Goal: Task Accomplishment & Management: Use online tool/utility

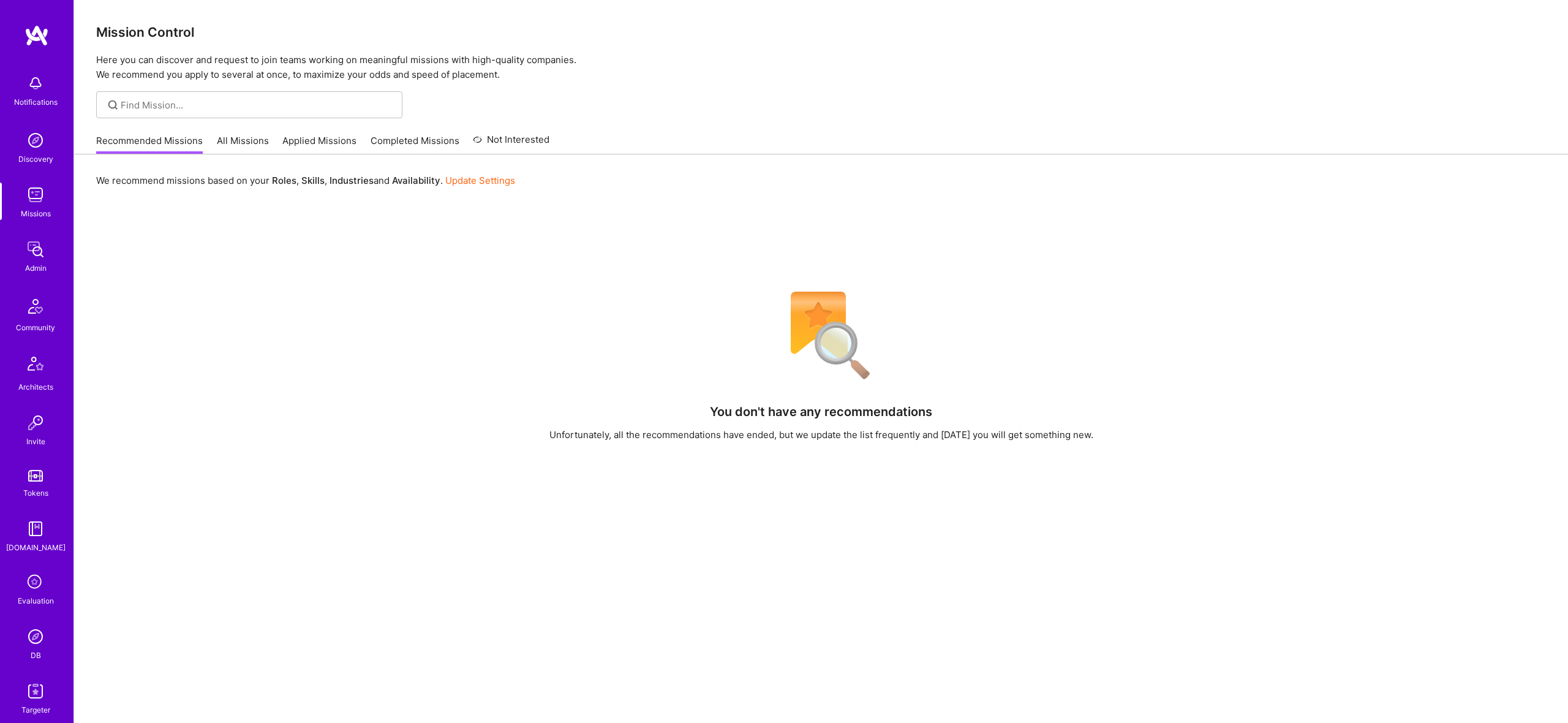
click at [50, 253] on link "Admin" at bounding box center [35, 256] width 76 height 38
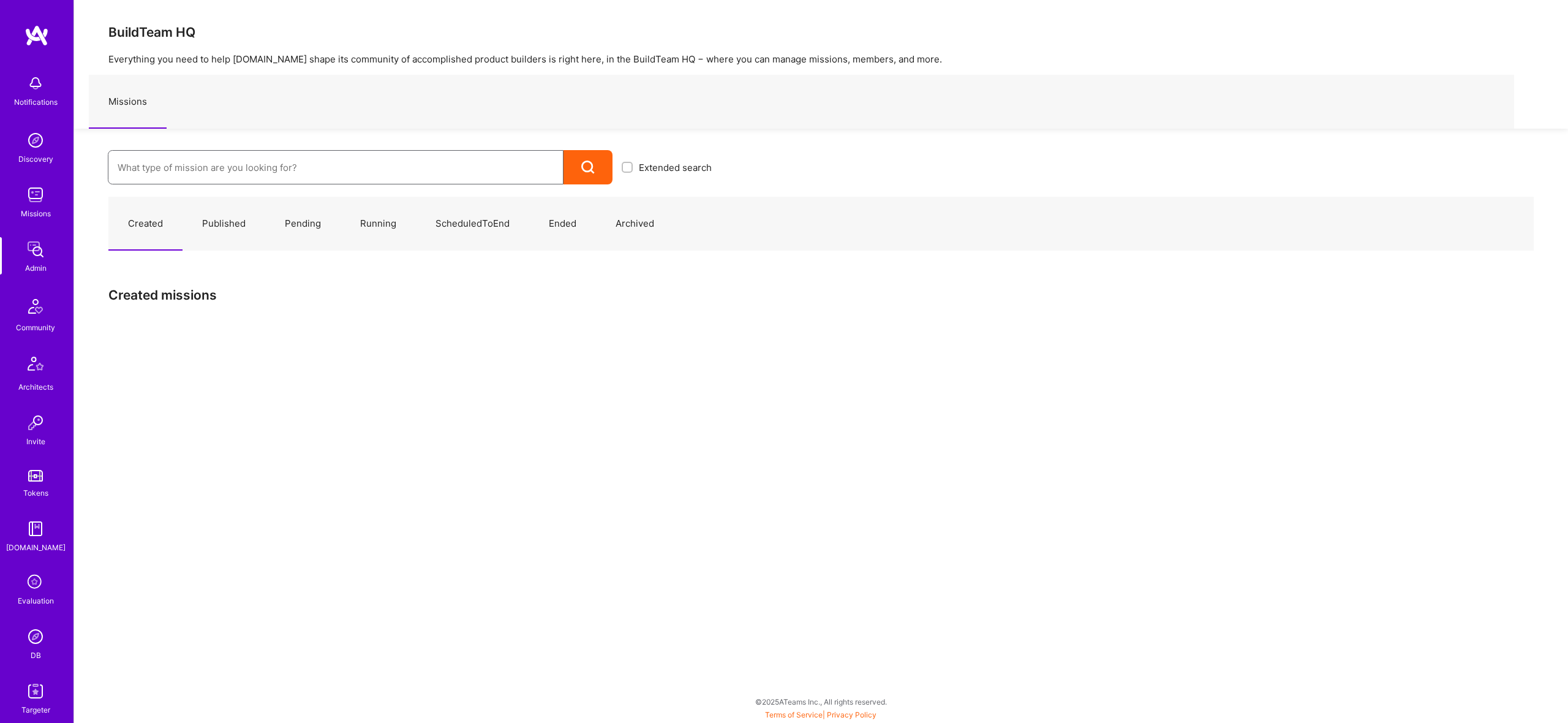
click at [382, 155] on input at bounding box center [336, 168] width 436 height 31
click at [393, 168] on input at bounding box center [336, 168] width 436 height 31
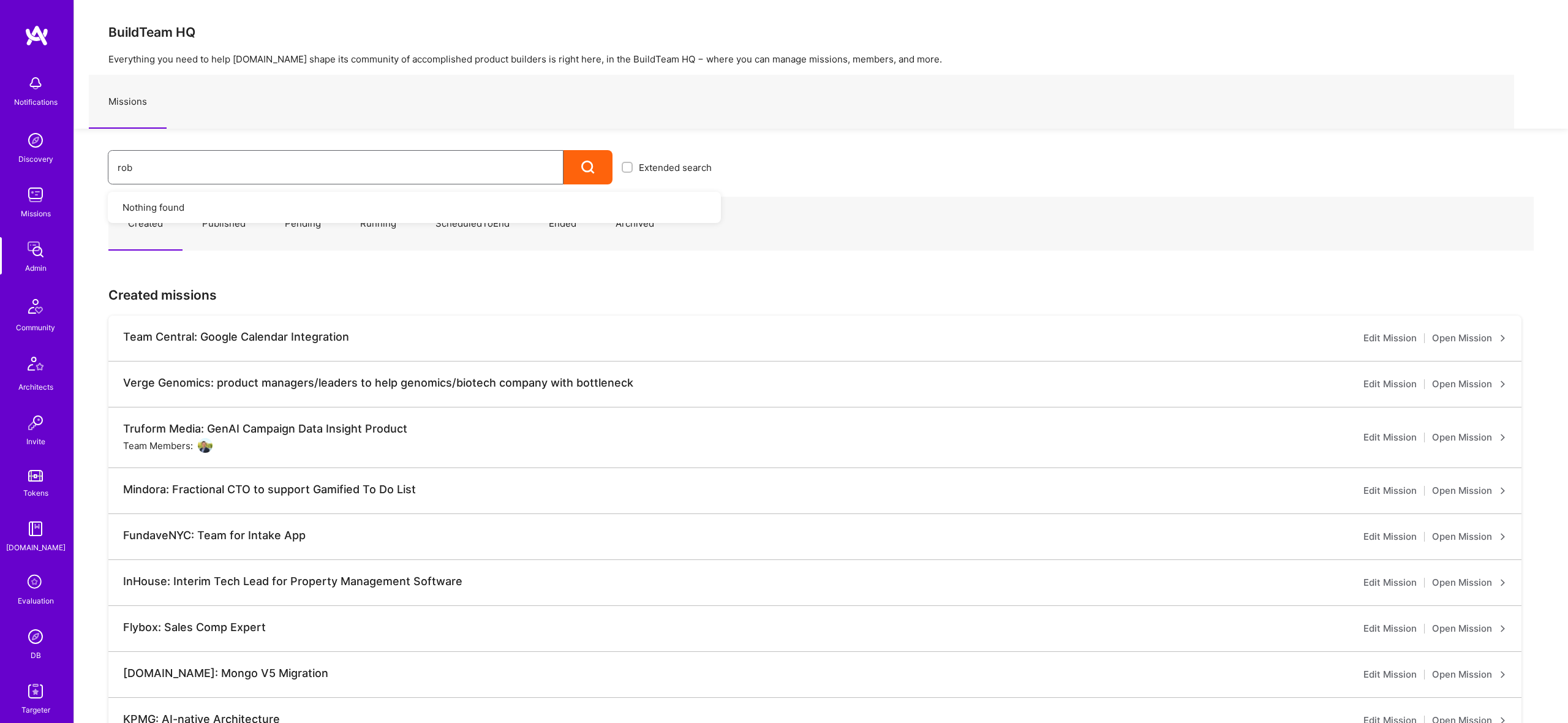
type input "[PERSON_NAME]"
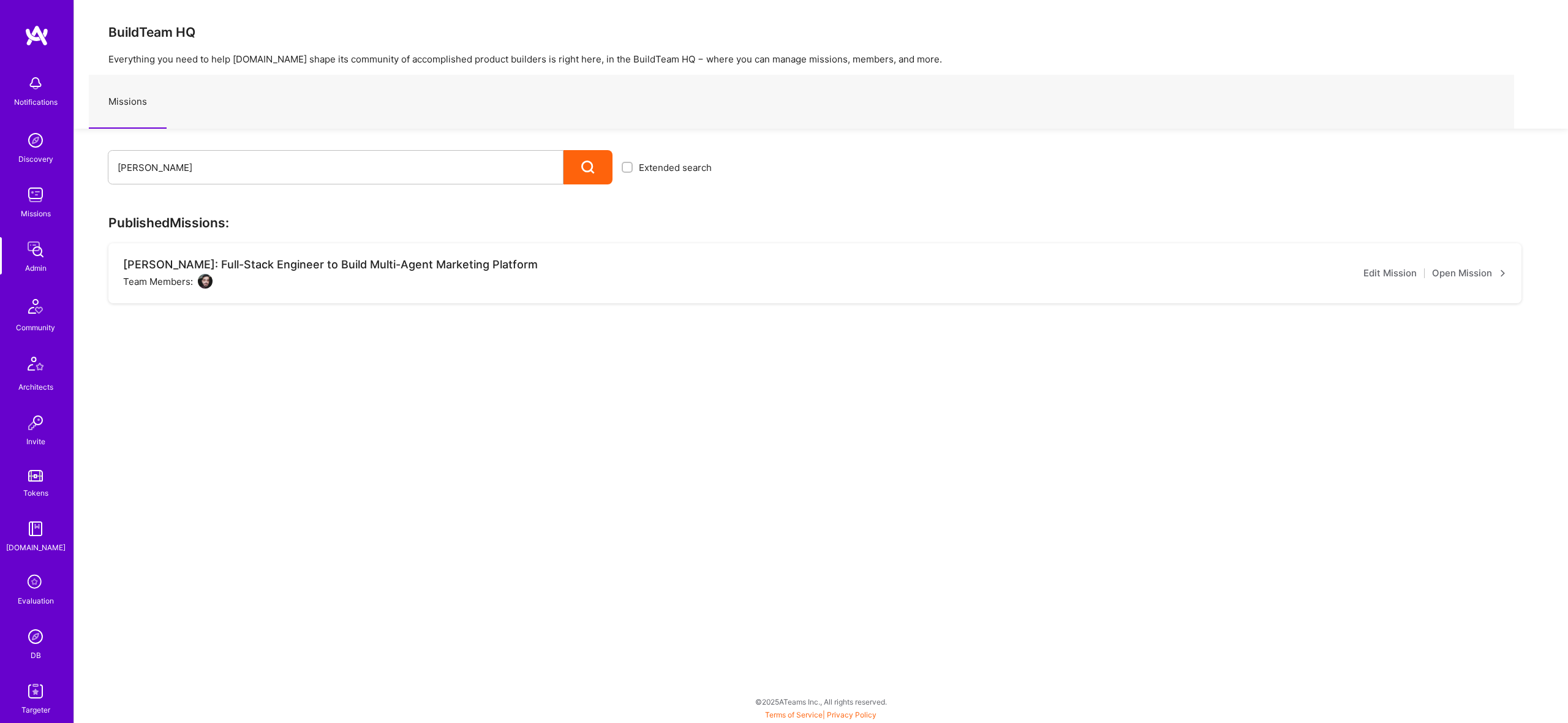
click at [1480, 277] on link "Open Mission" at bounding box center [1469, 273] width 75 height 14
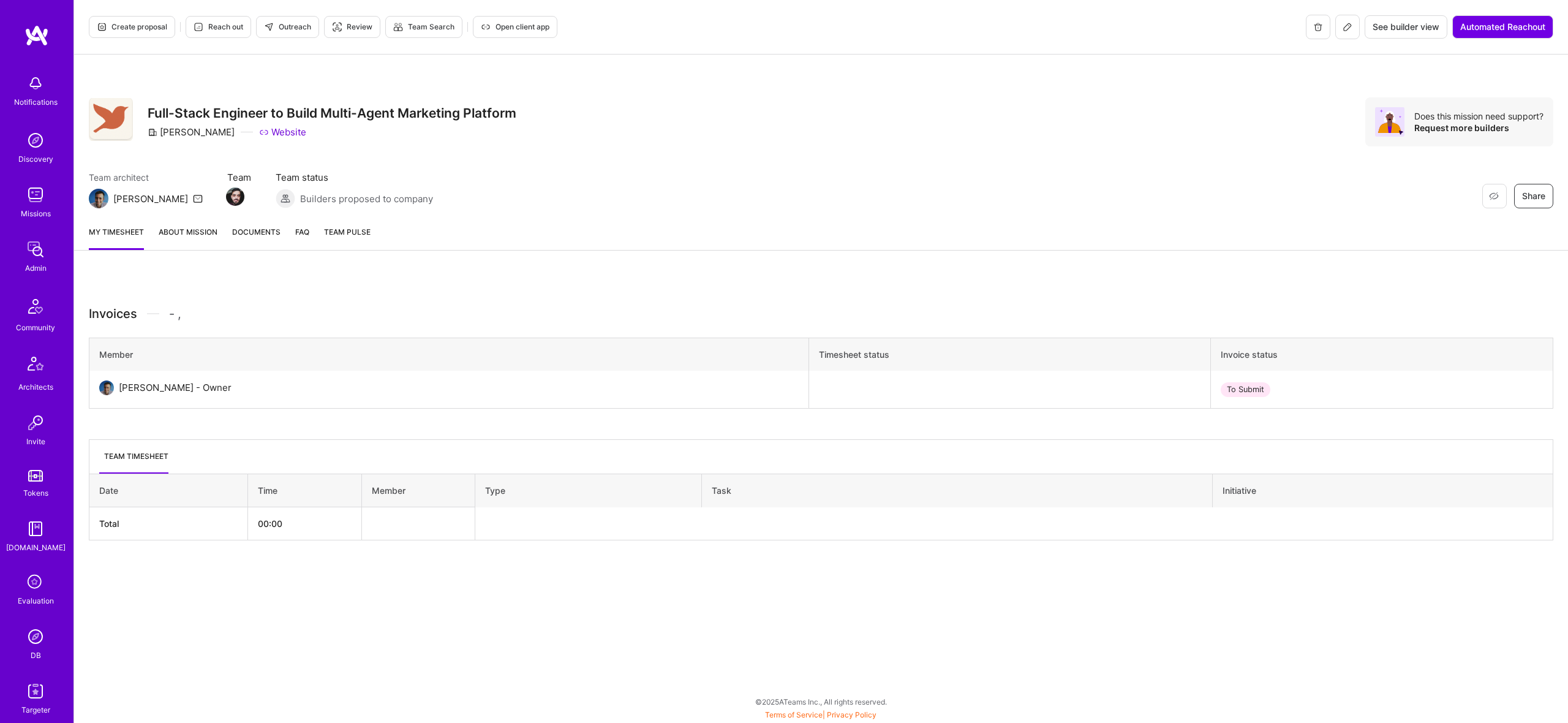
click at [203, 232] on link "About Mission" at bounding box center [187, 237] width 58 height 25
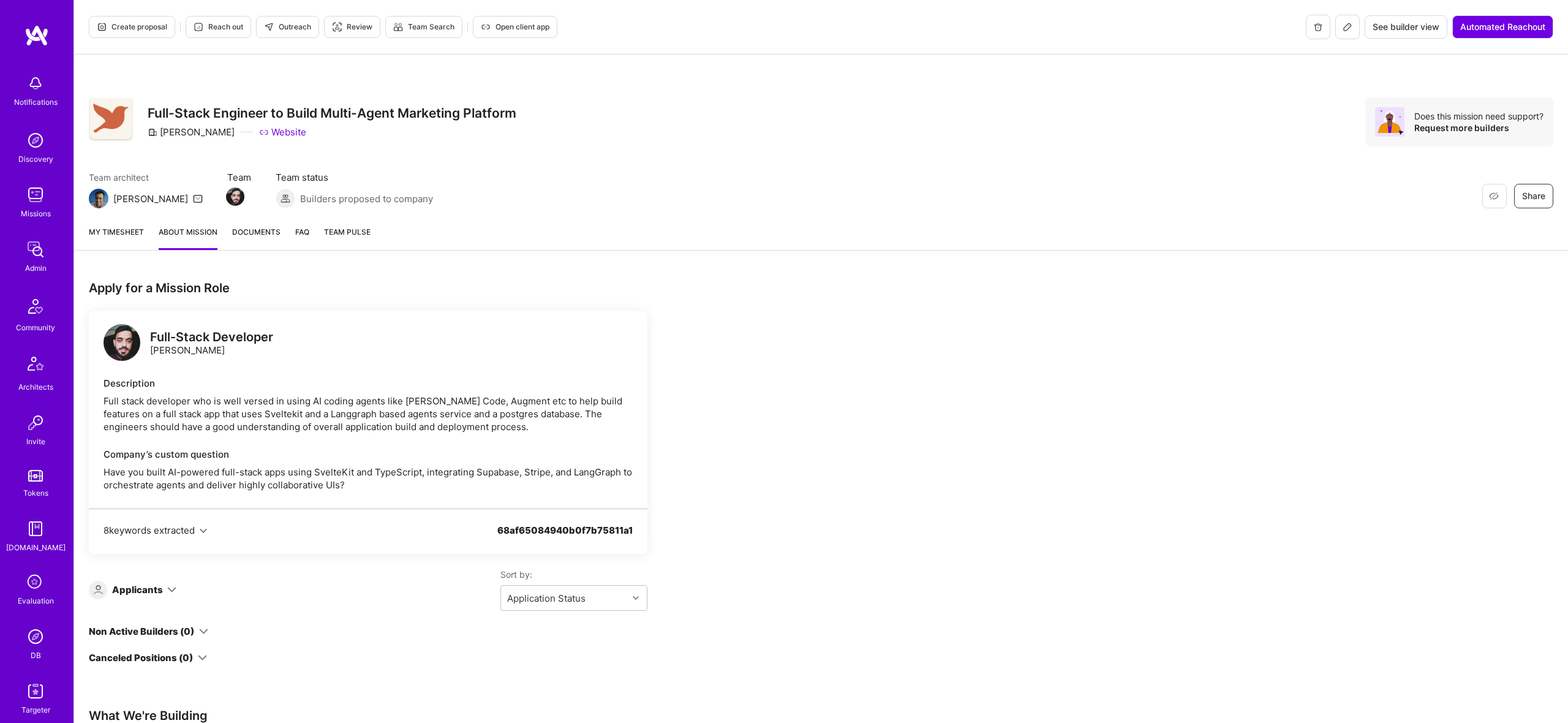
click at [1348, 27] on icon at bounding box center [1348, 27] width 10 height 10
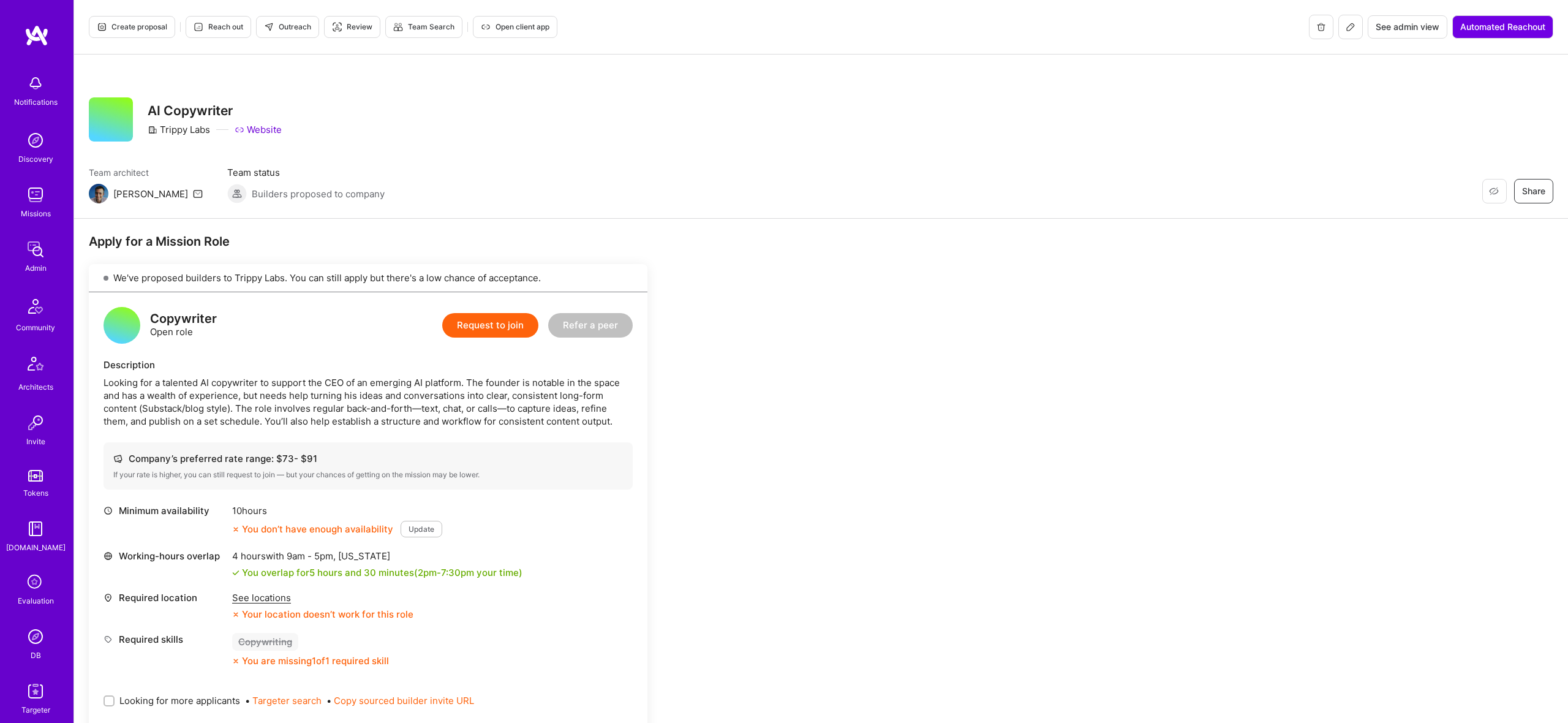
click at [139, 16] on button "Create proposal" at bounding box center [132, 27] width 87 height 22
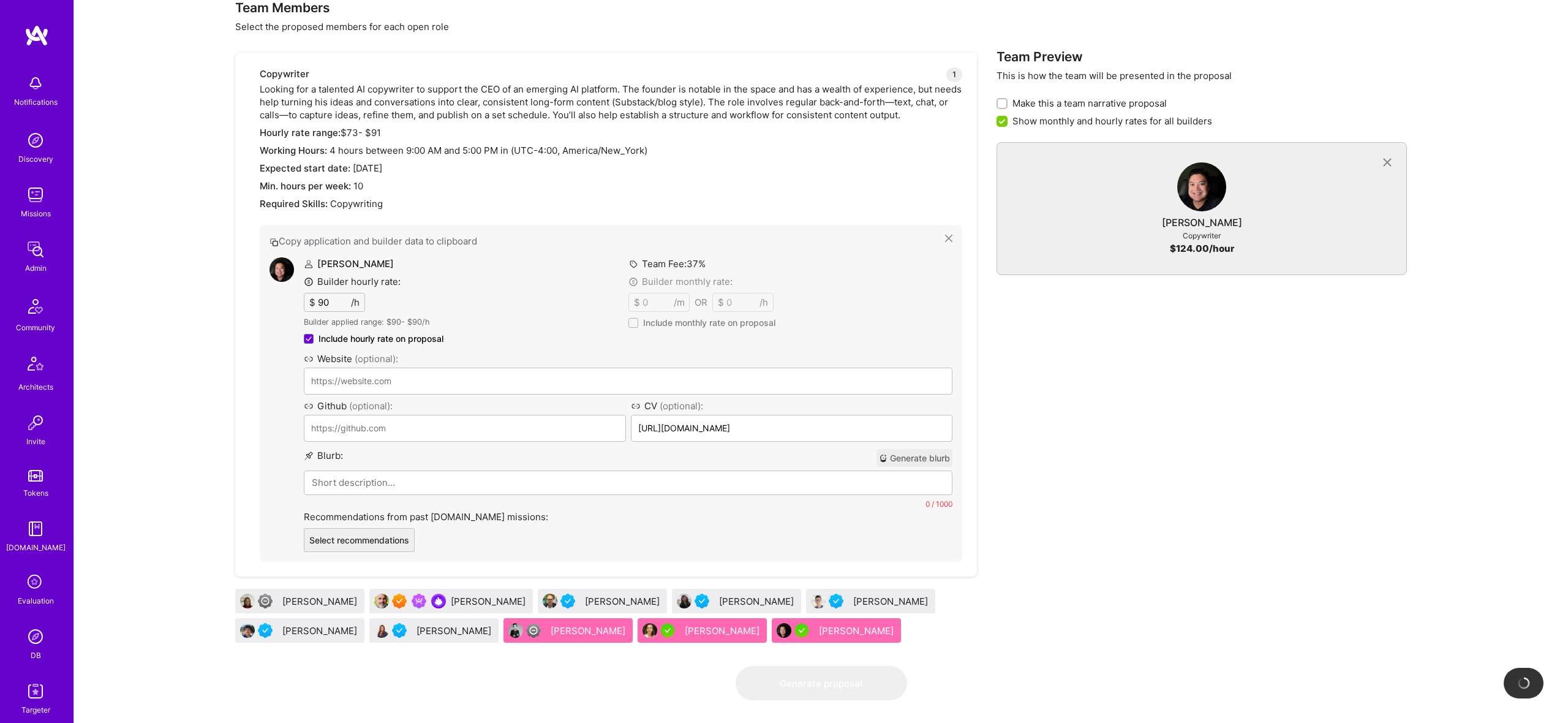
scroll to position [630, 0]
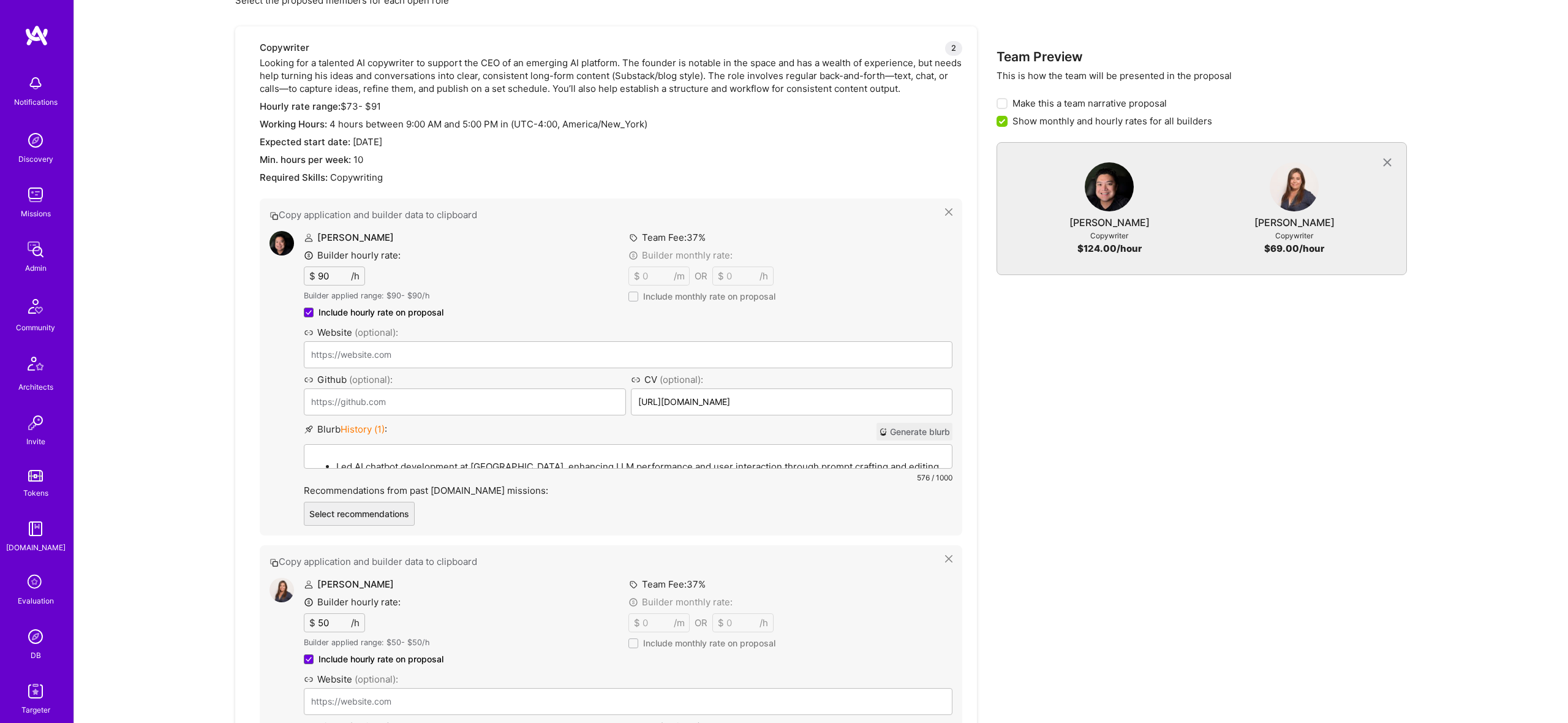
drag, startPoint x: 387, startPoint y: 608, endPoint x: 1140, endPoint y: 77, distance: 921.4
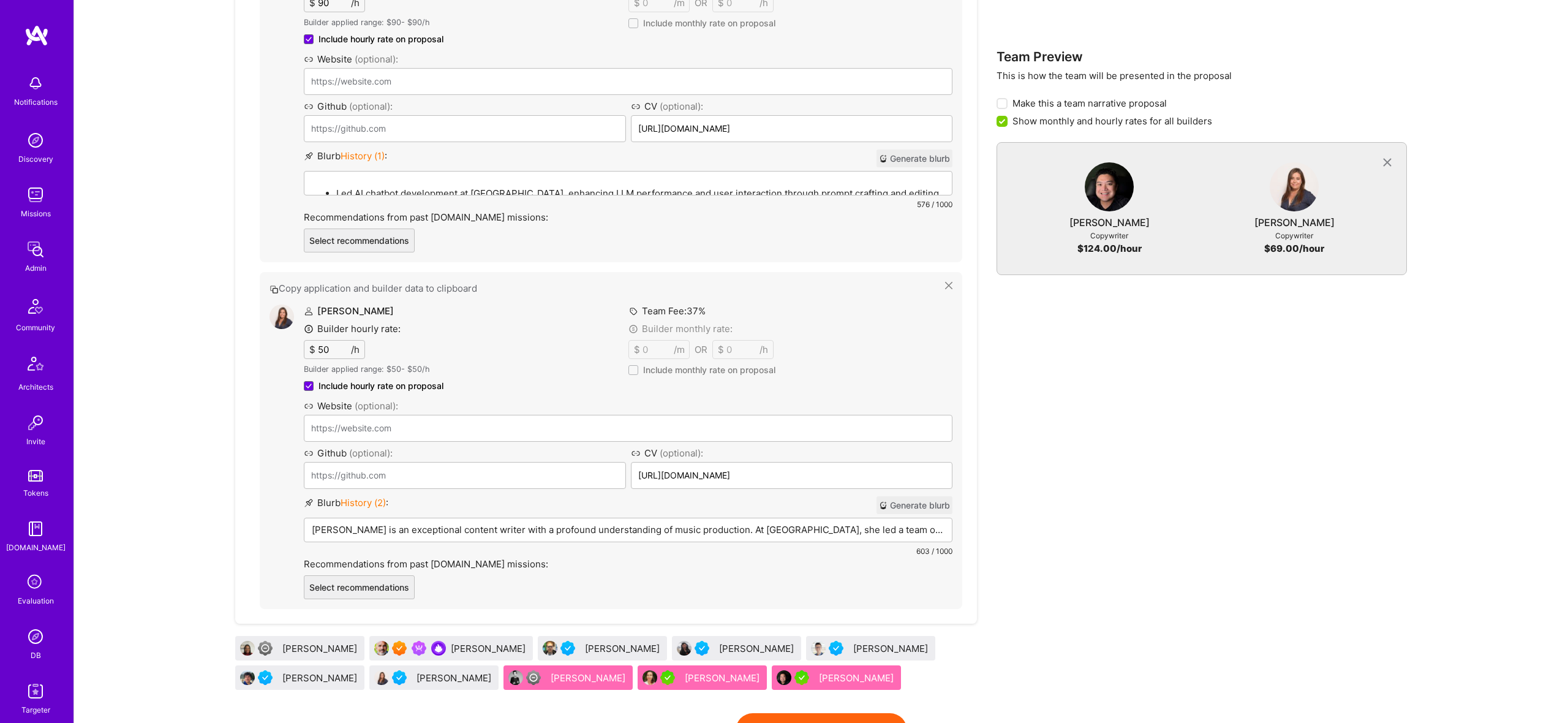
scroll to position [914, 0]
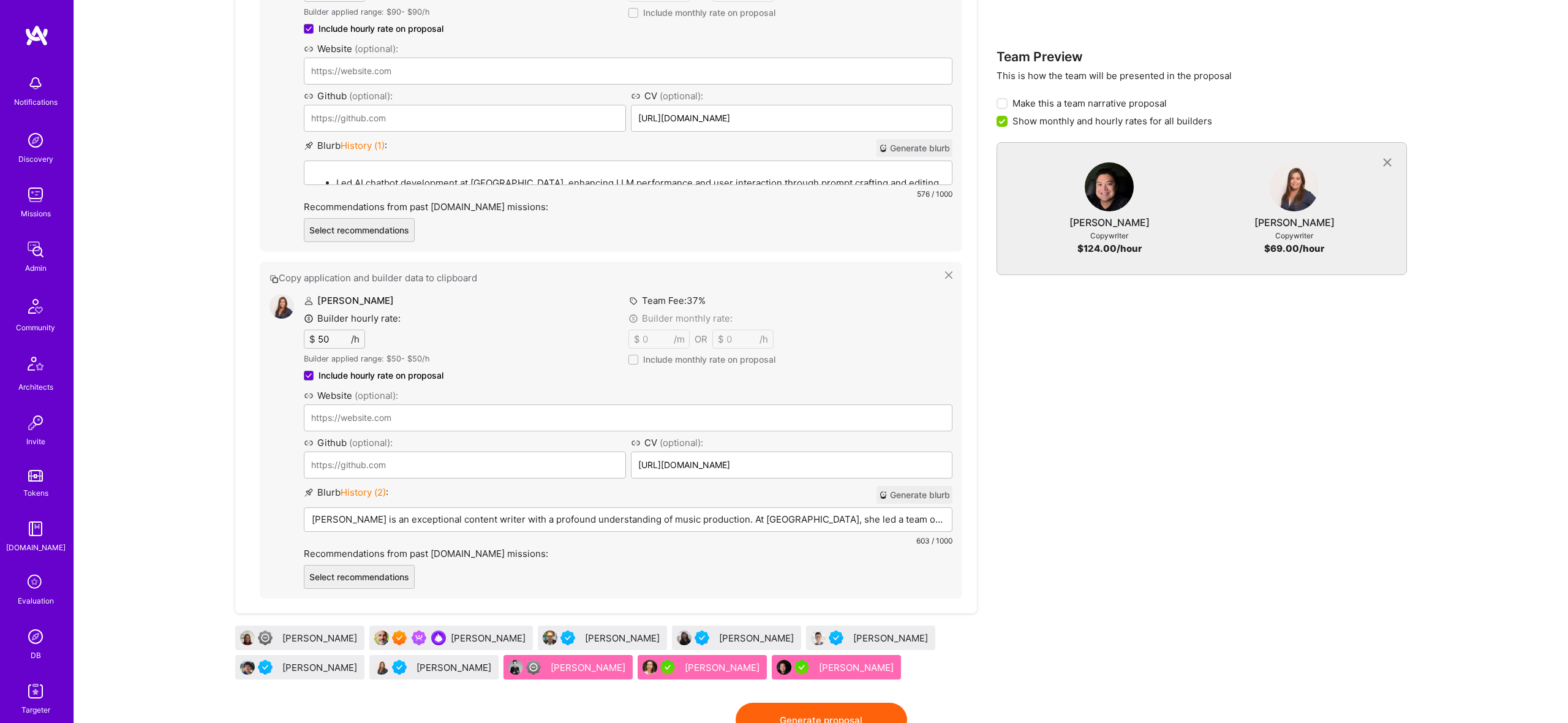
click at [478, 528] on div "Rita Silva is an exceptional content writer with a profound understanding of mu…" at bounding box center [628, 539] width 647 height 61
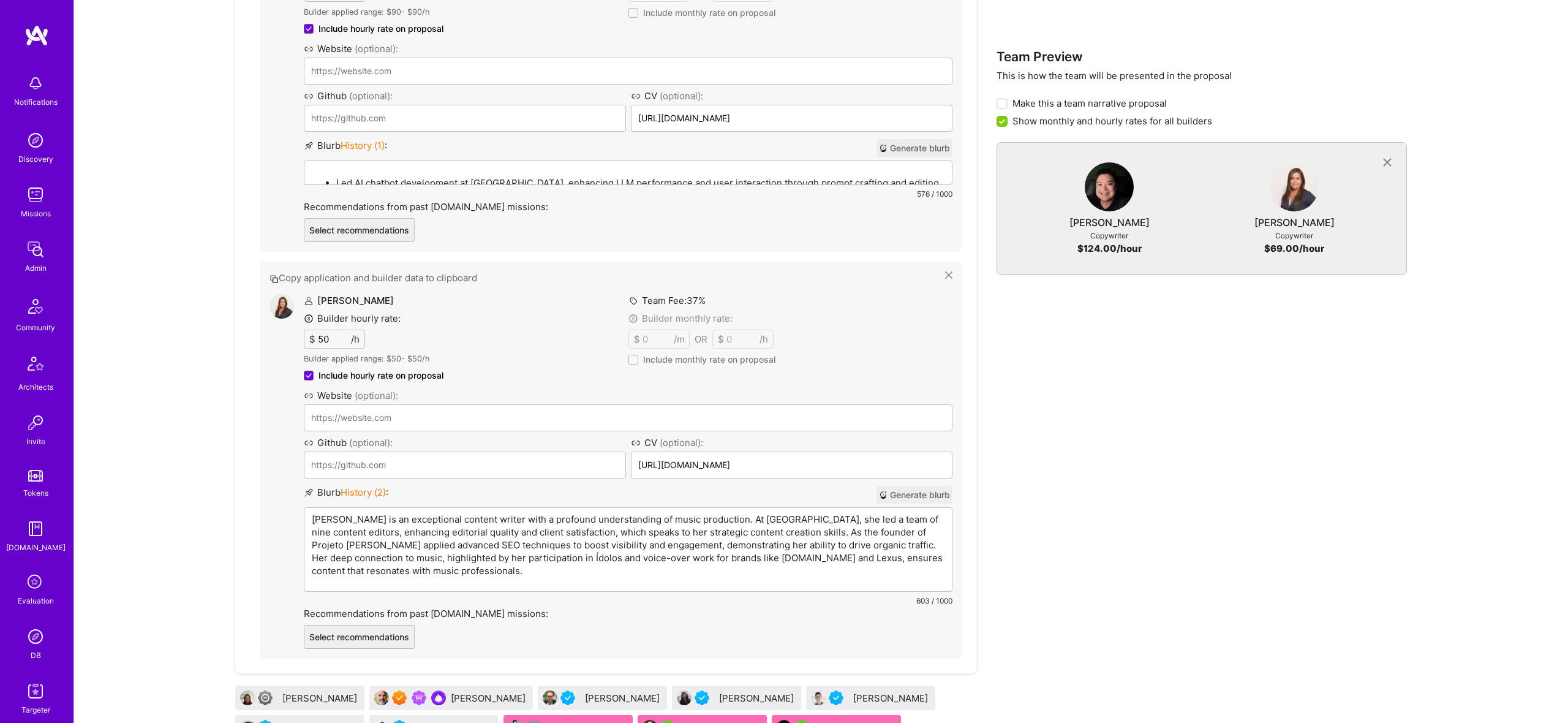
click at [478, 523] on p "Rita Silva is an exceptional content writer with a profound understanding of mu…" at bounding box center [628, 545] width 633 height 64
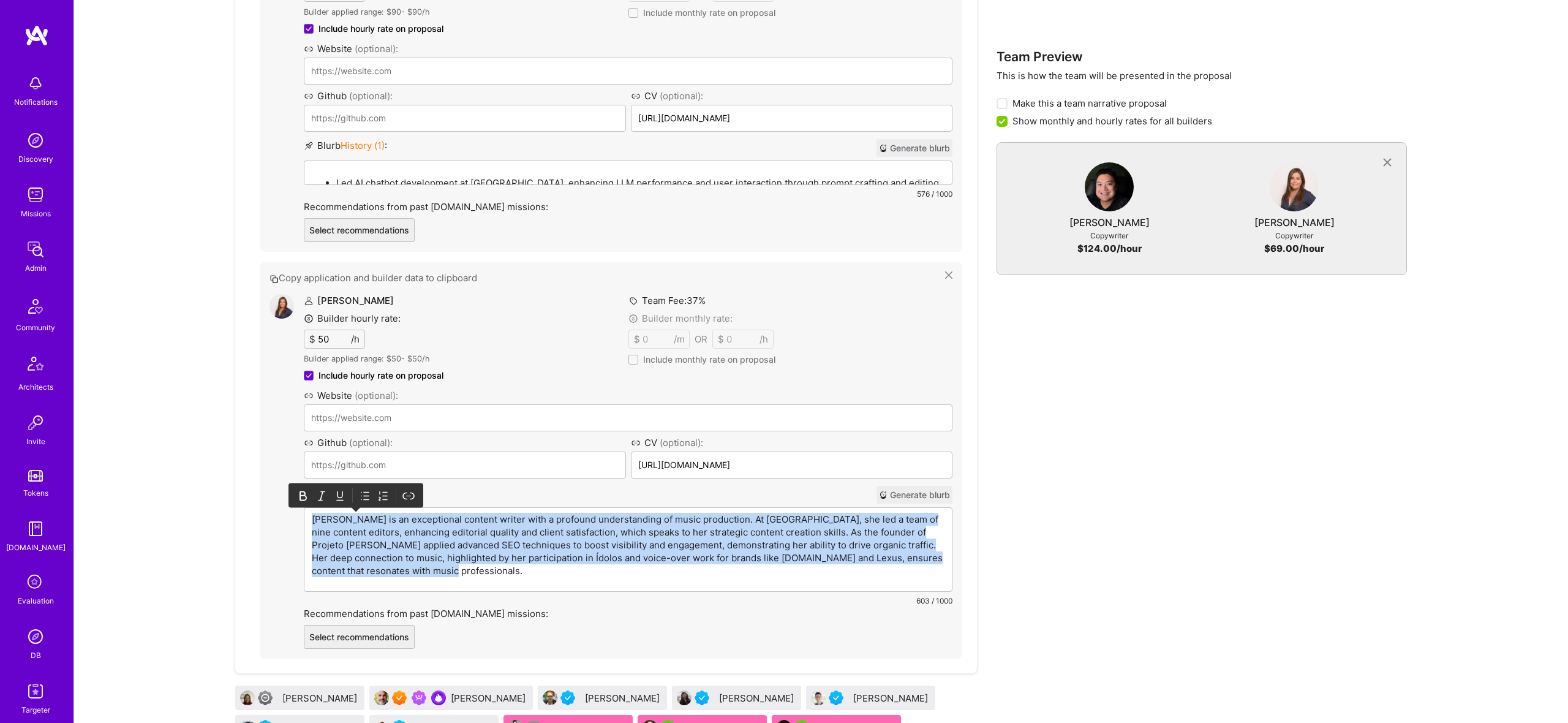
click at [478, 523] on p "Rita Silva is an exceptional content writer with a profound understanding of mu…" at bounding box center [628, 545] width 633 height 64
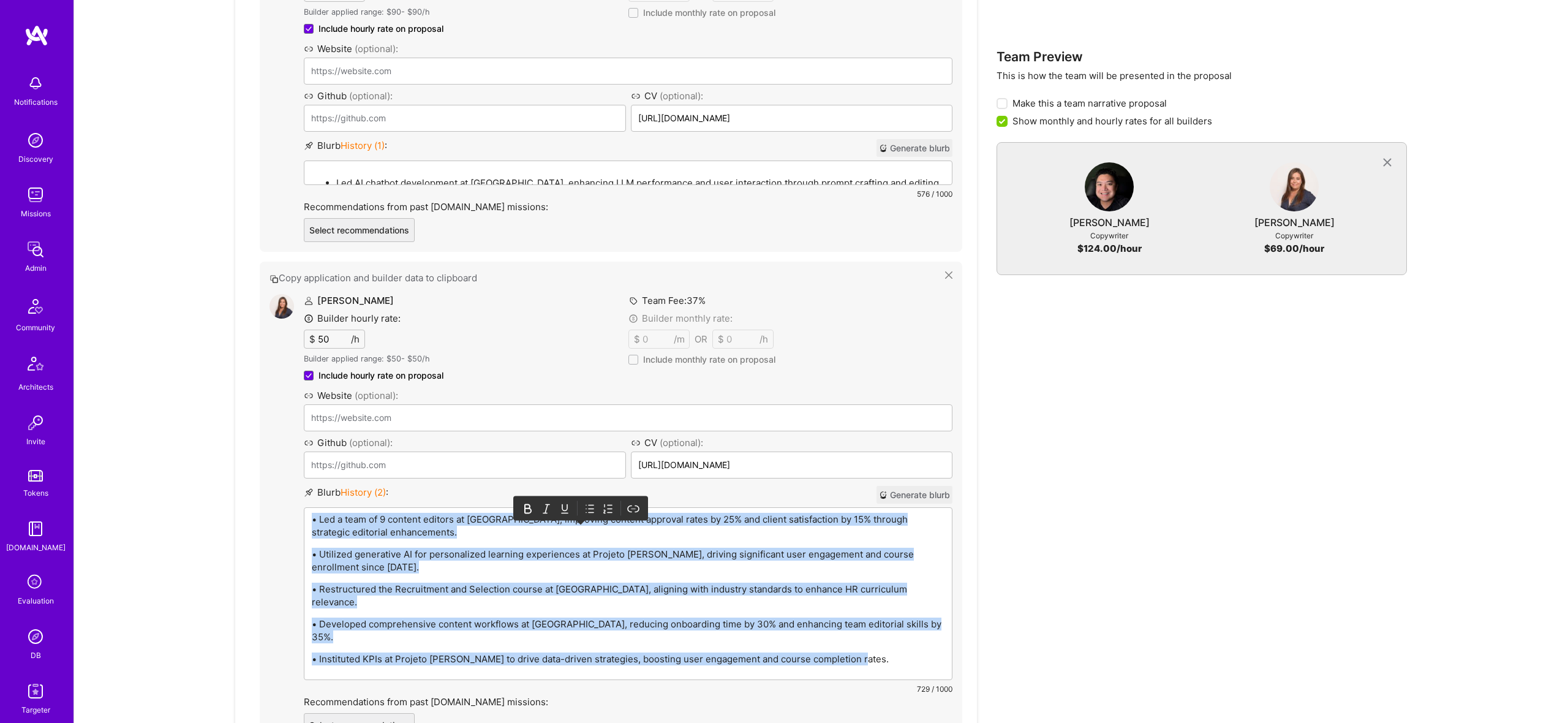
click at [586, 503] on icon at bounding box center [589, 508] width 12 height 12
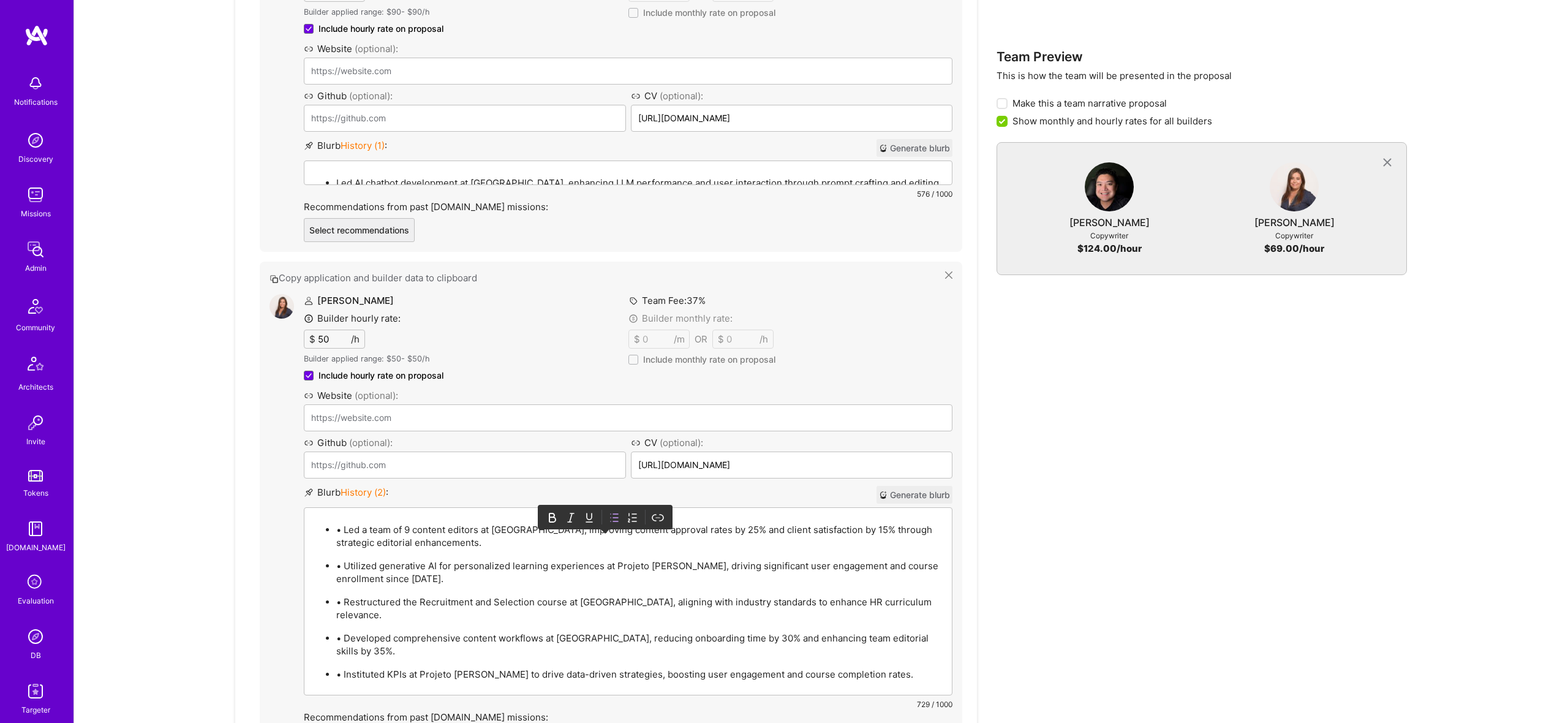
click at [345, 531] on p "• Led a team of 9 content editors at Toptal, improving content approval rates b…" at bounding box center [640, 536] width 608 height 26
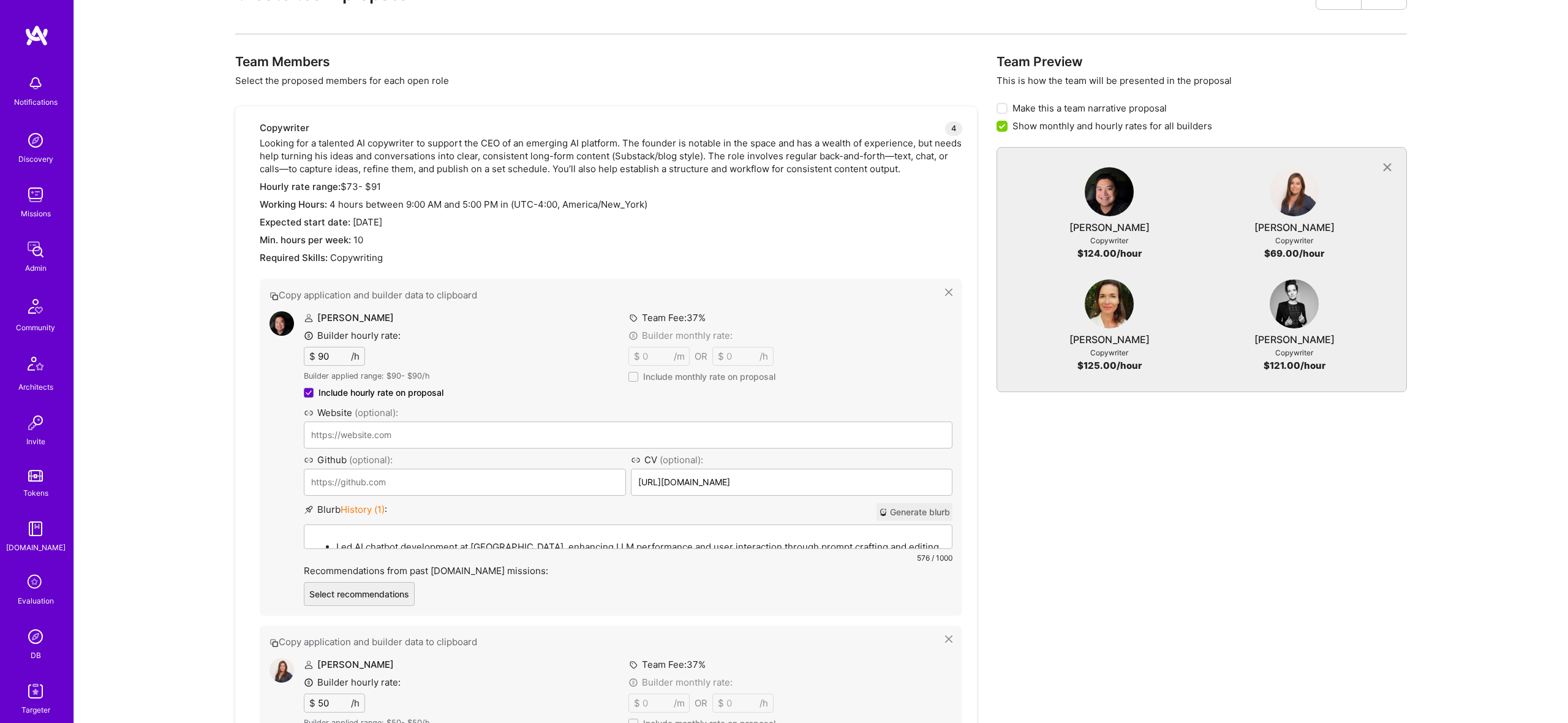
scroll to position [1670, 0]
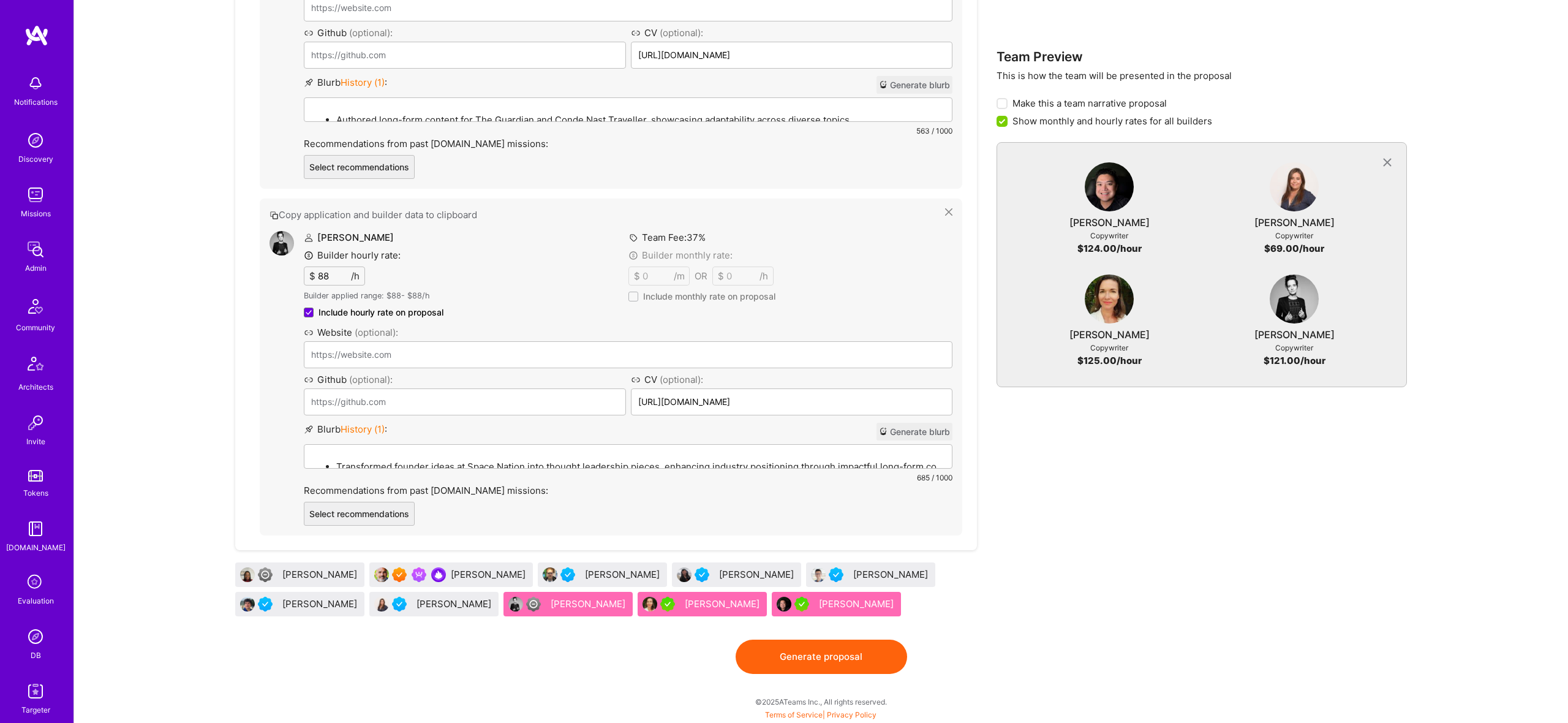
click at [847, 657] on button "Generate proposal" at bounding box center [821, 656] width 171 height 34
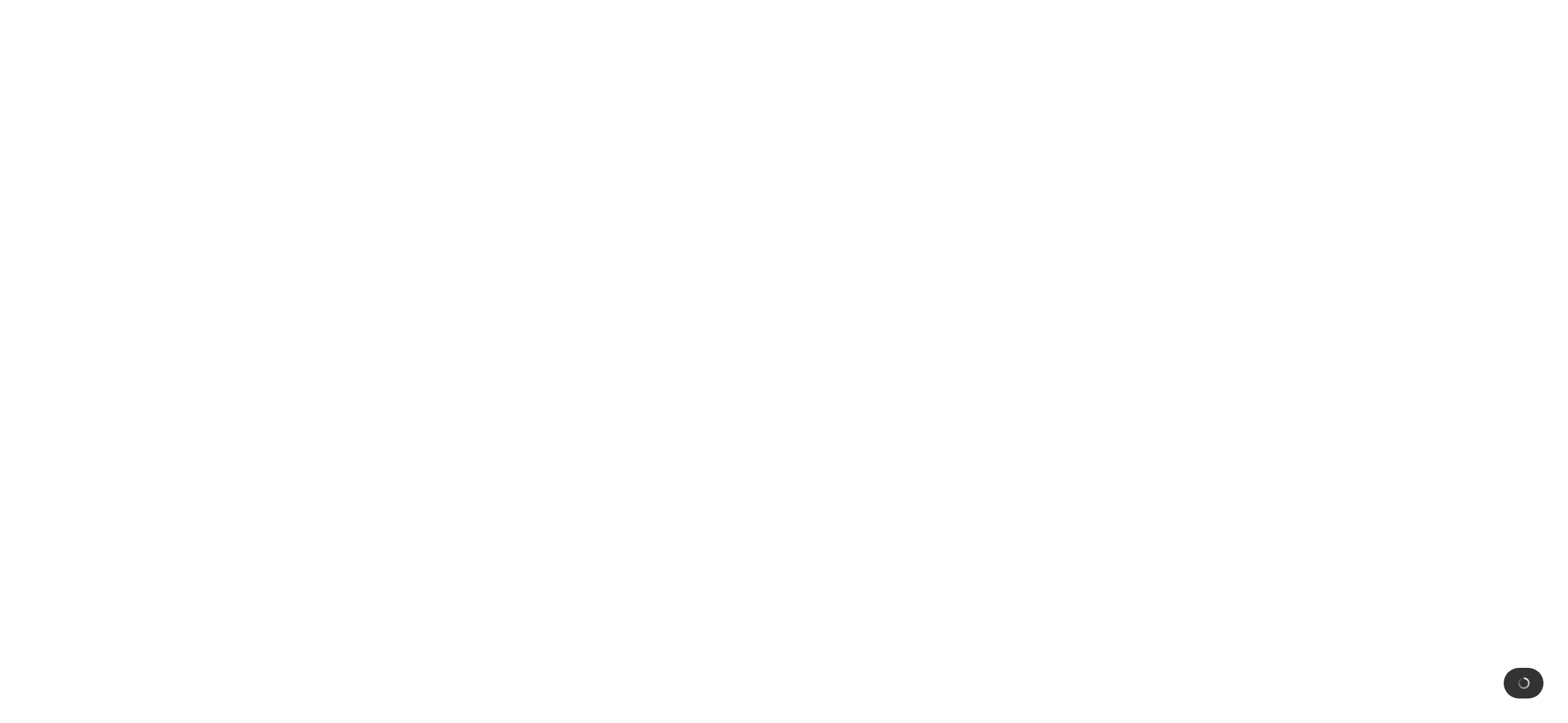
scroll to position [0, 0]
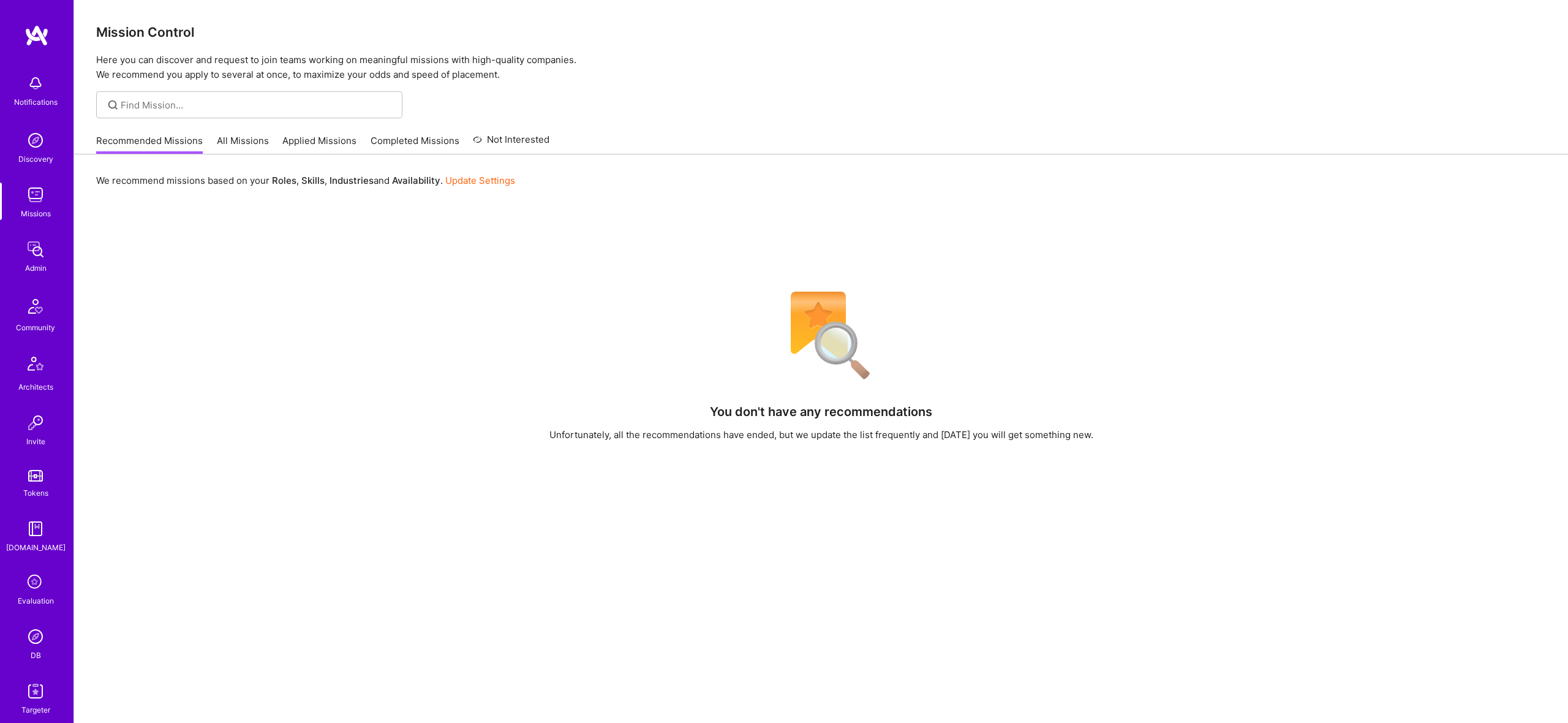
click at [38, 255] on img at bounding box center [35, 249] width 25 height 25
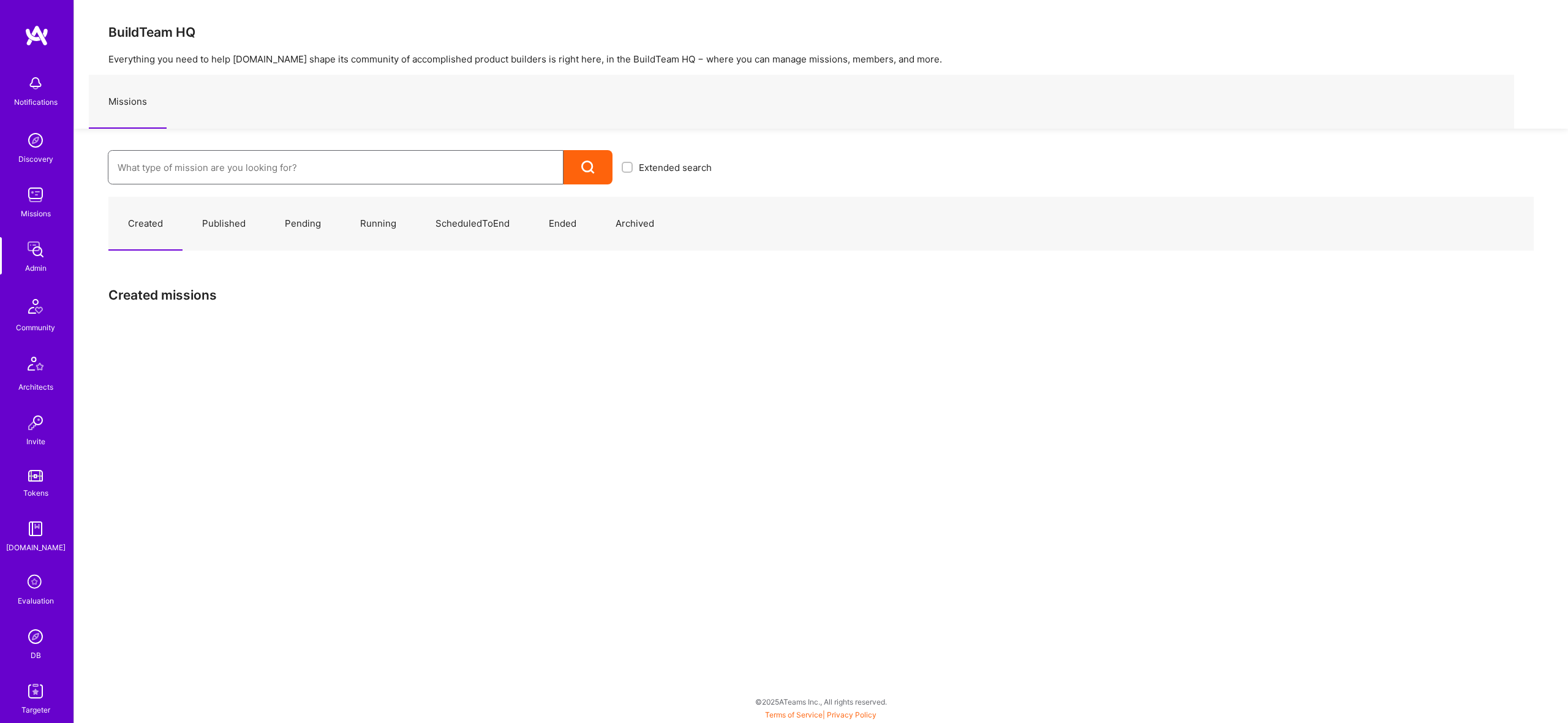
click at [239, 160] on input at bounding box center [336, 168] width 436 height 31
type input "[PERSON_NAME]"
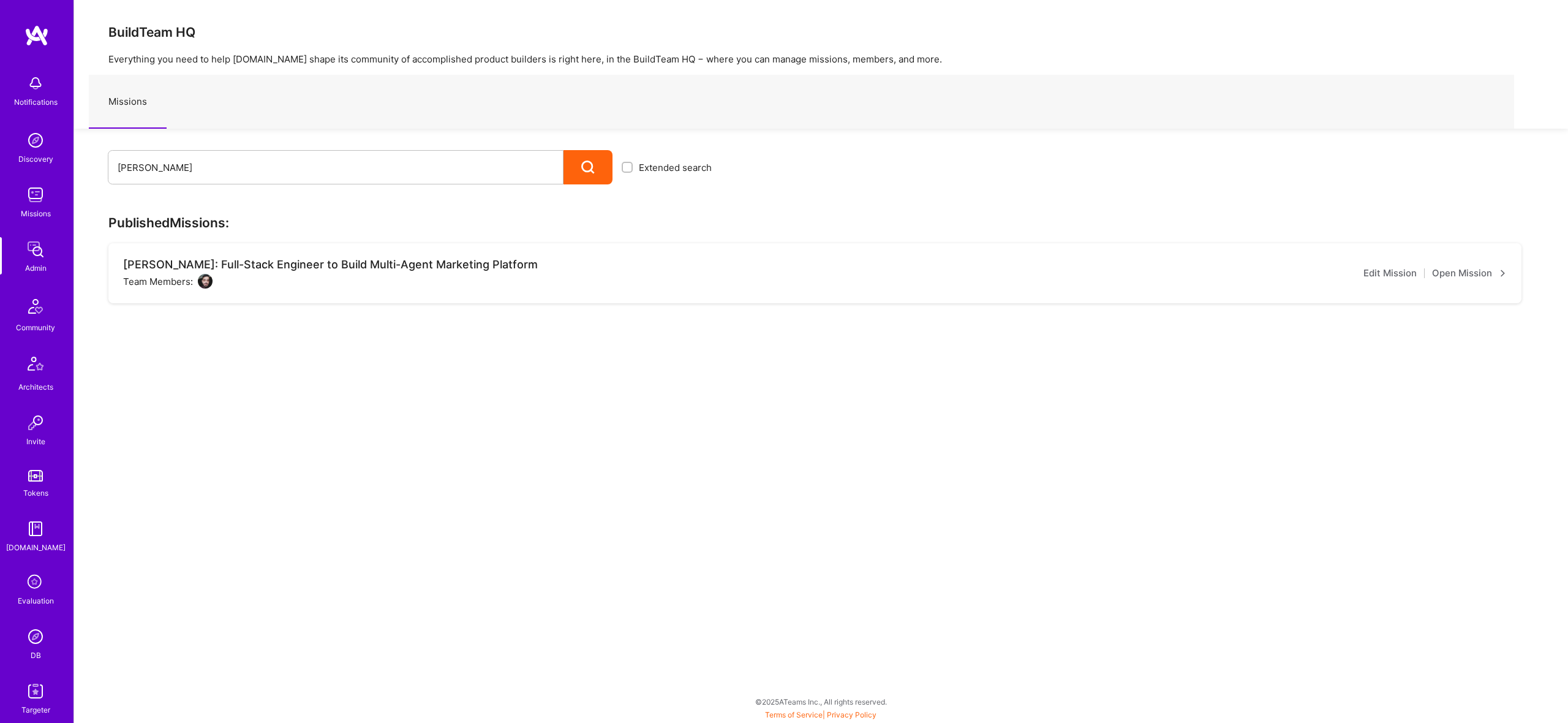
click at [1487, 274] on link "Open Mission" at bounding box center [1469, 273] width 75 height 14
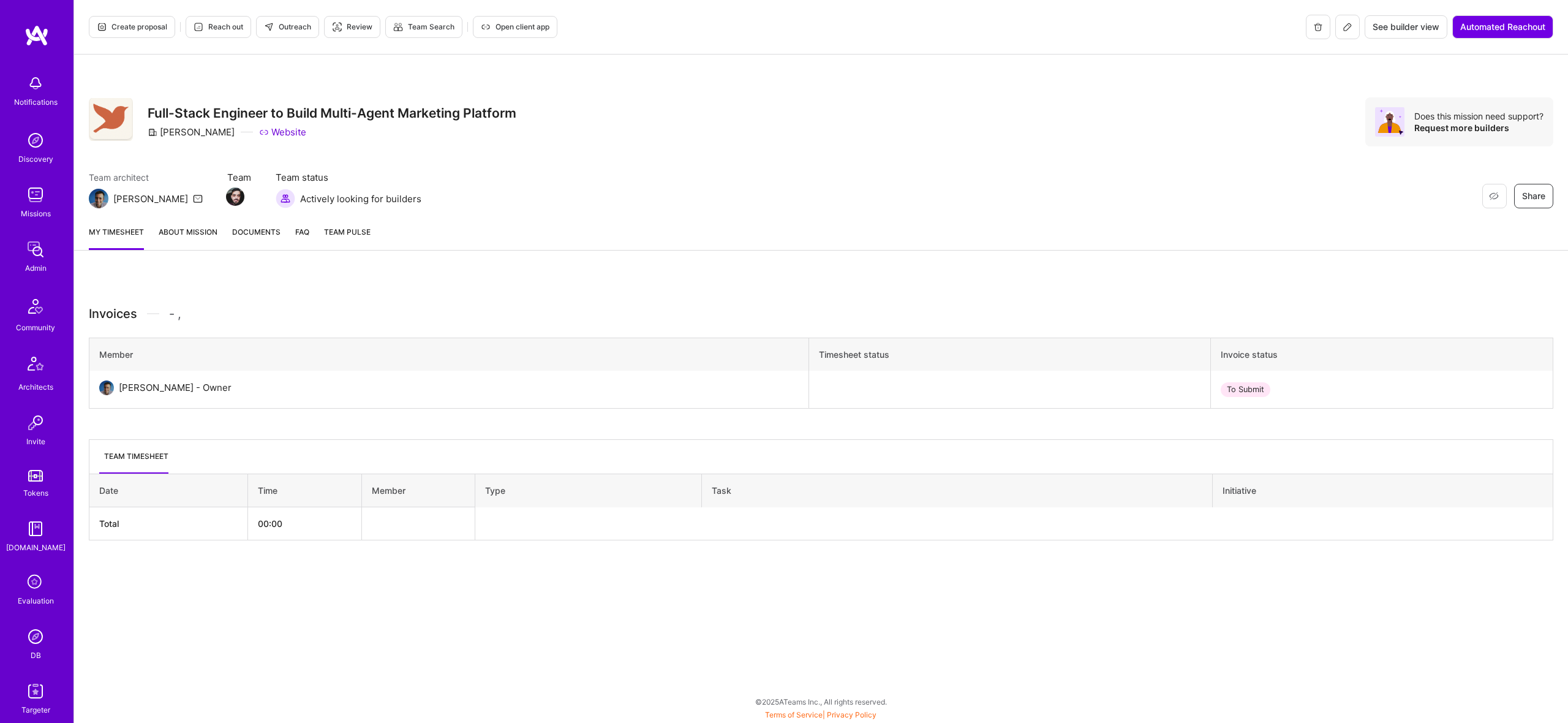
click at [187, 234] on link "About Mission" at bounding box center [187, 237] width 58 height 25
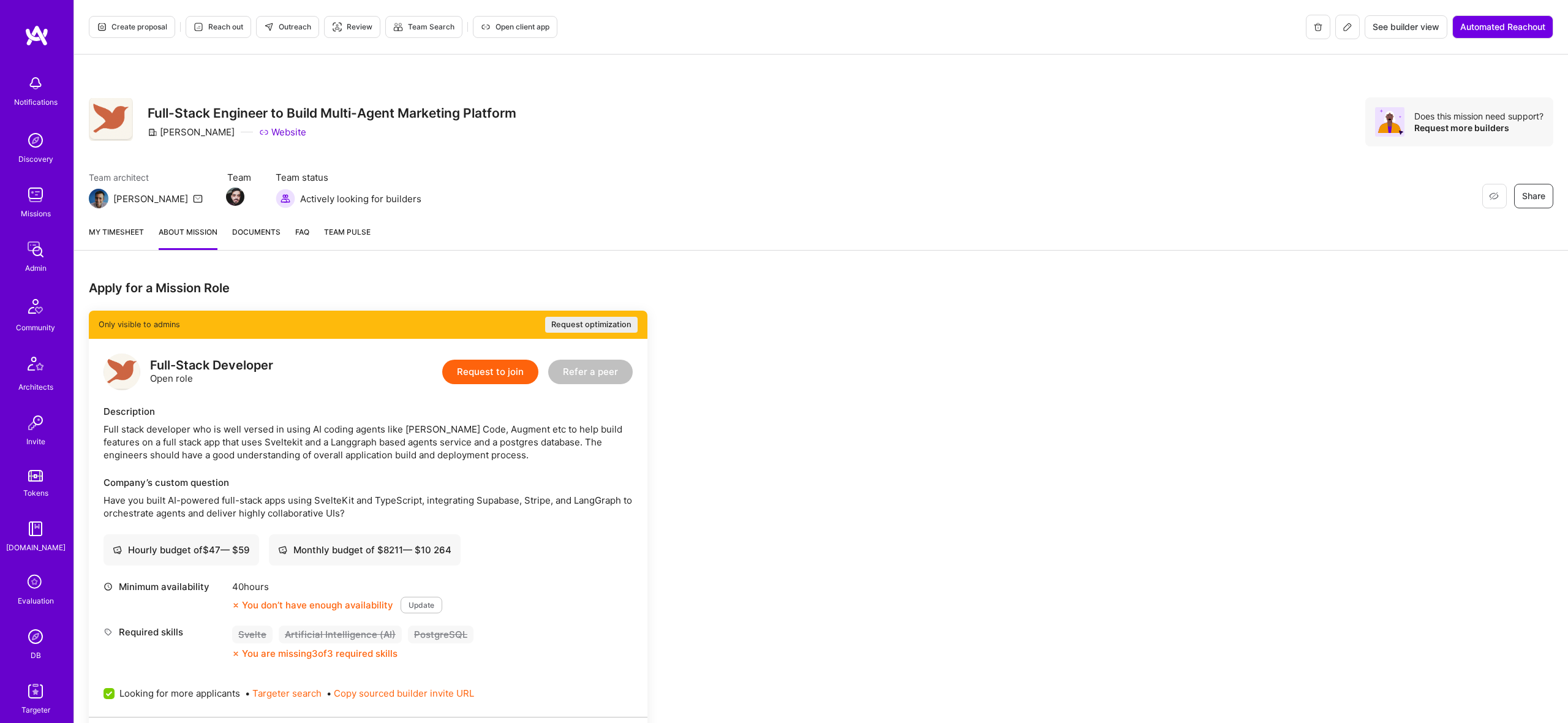
click at [1353, 33] on button at bounding box center [1347, 26] width 25 height 25
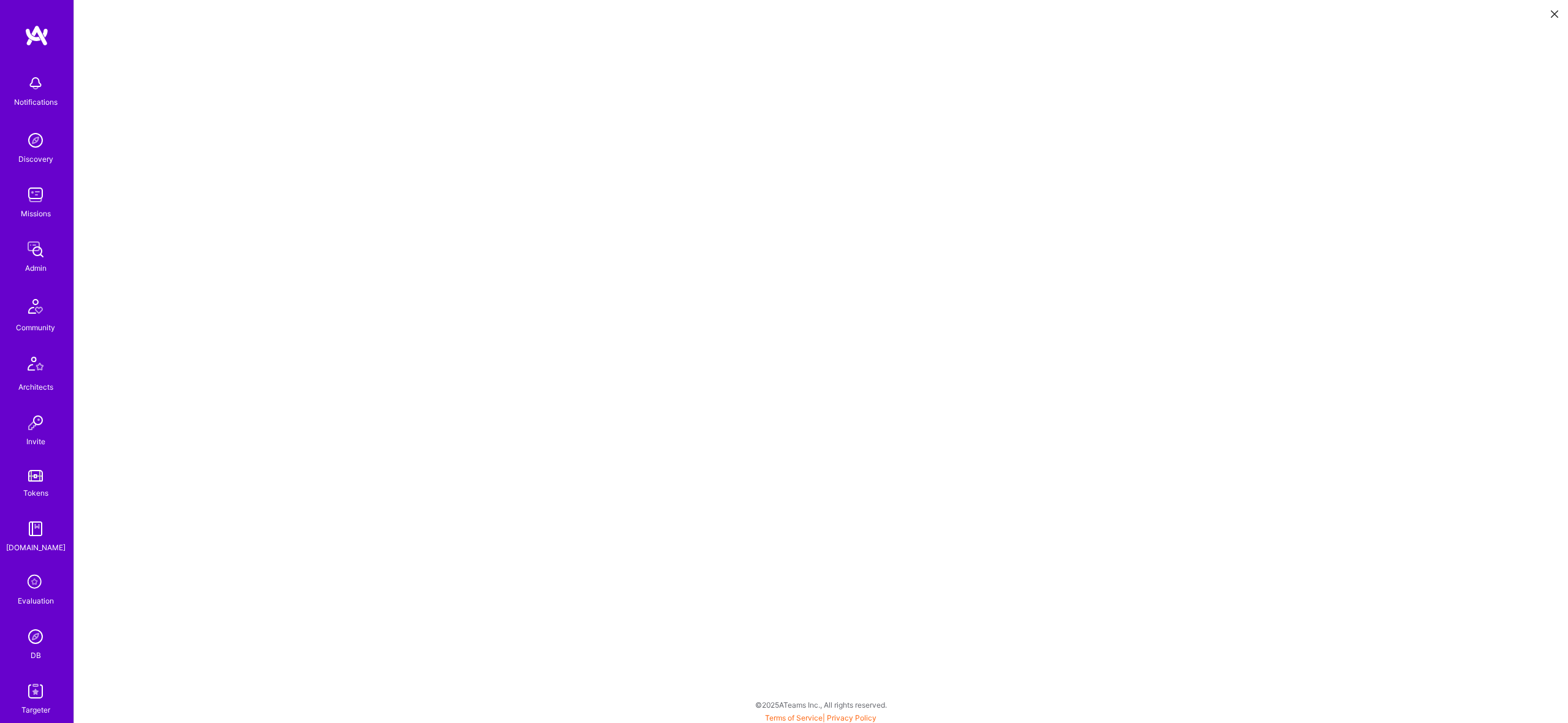
click at [1549, 14] on button at bounding box center [1554, 13] width 14 height 20
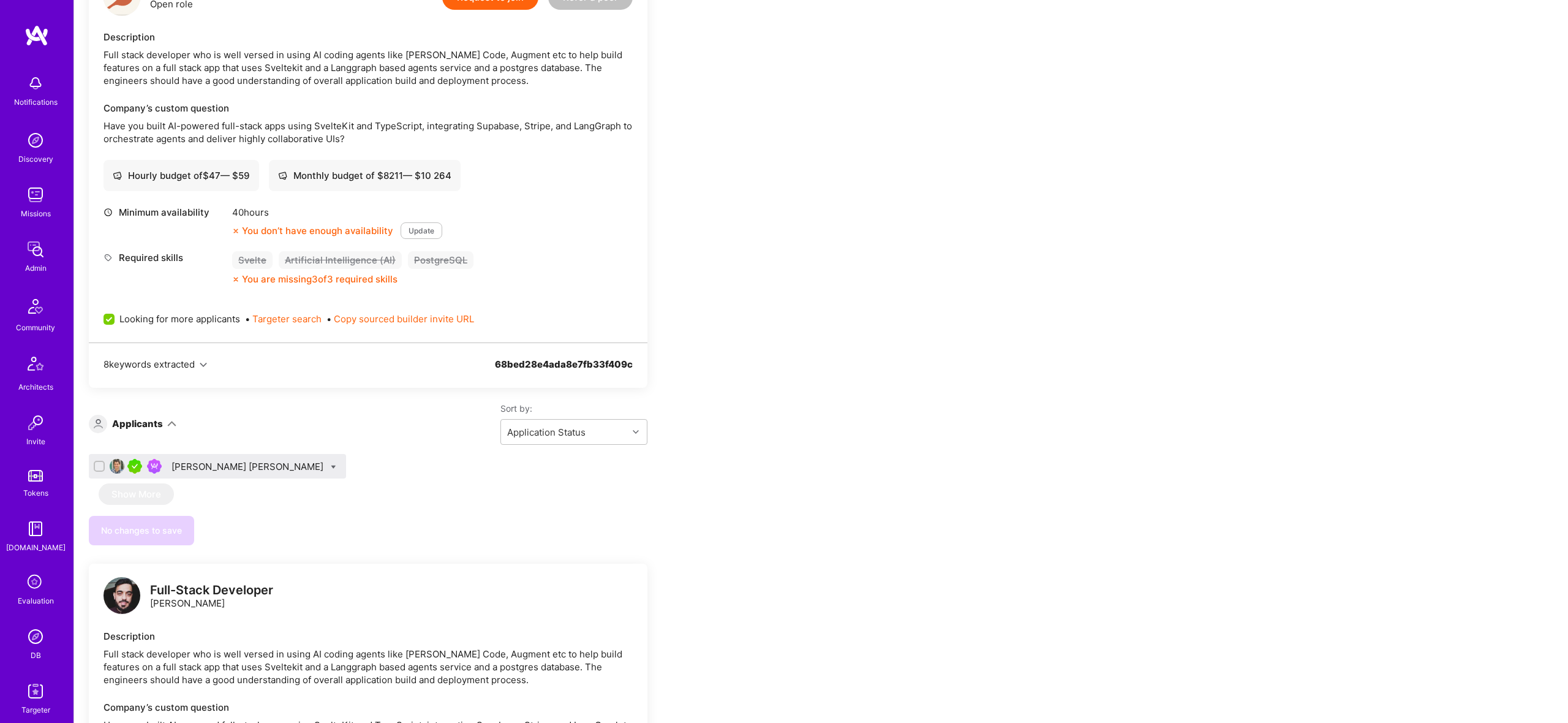
scroll to position [313, 0]
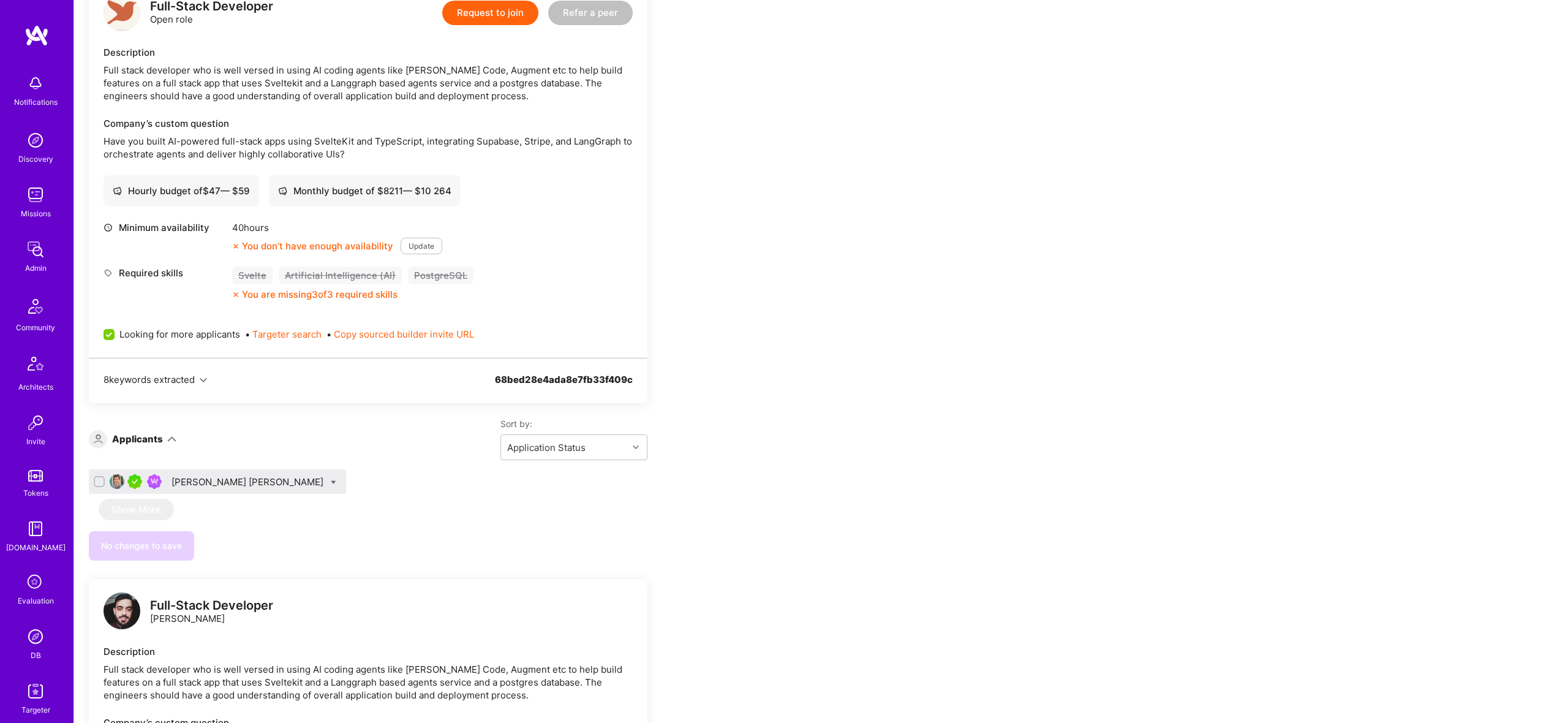
click at [331, 483] on icon at bounding box center [333, 483] width 6 height 6
checkbox input "true"
click at [371, 602] on span "Shortlist" at bounding box center [389, 604] width 38 height 13
click at [357, 602] on input "Shortlist" at bounding box center [361, 604] width 9 height 9
checkbox input "true"
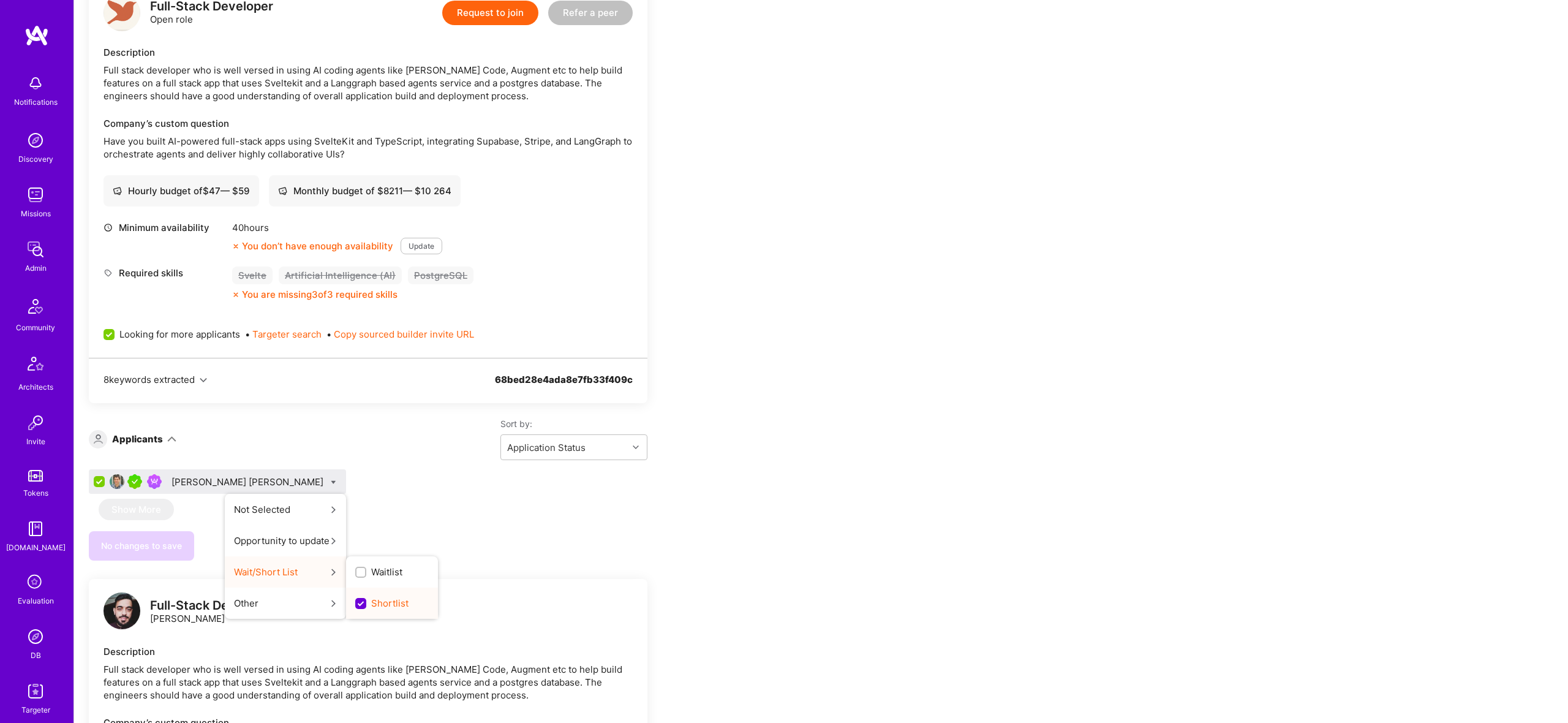
scroll to position [0, 0]
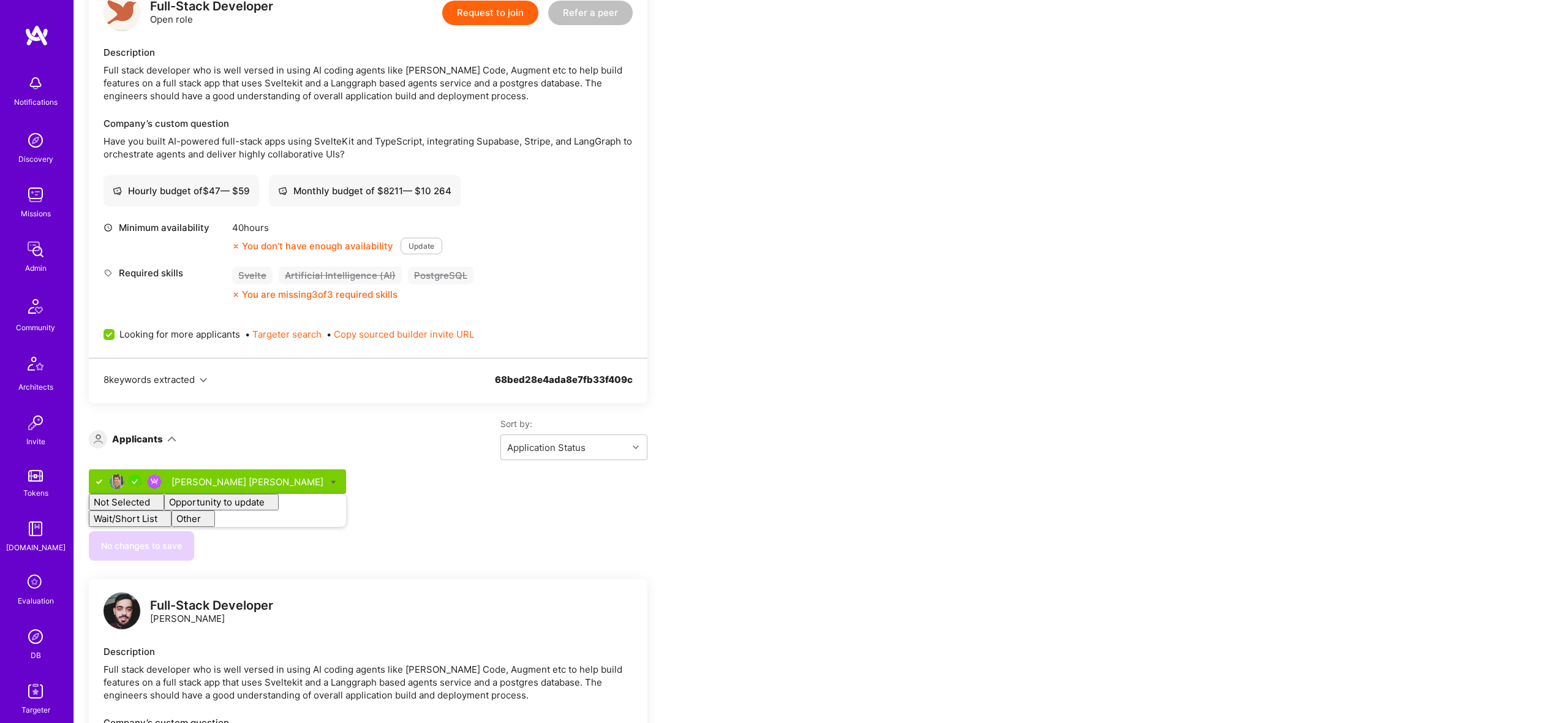
checkbox input "false"
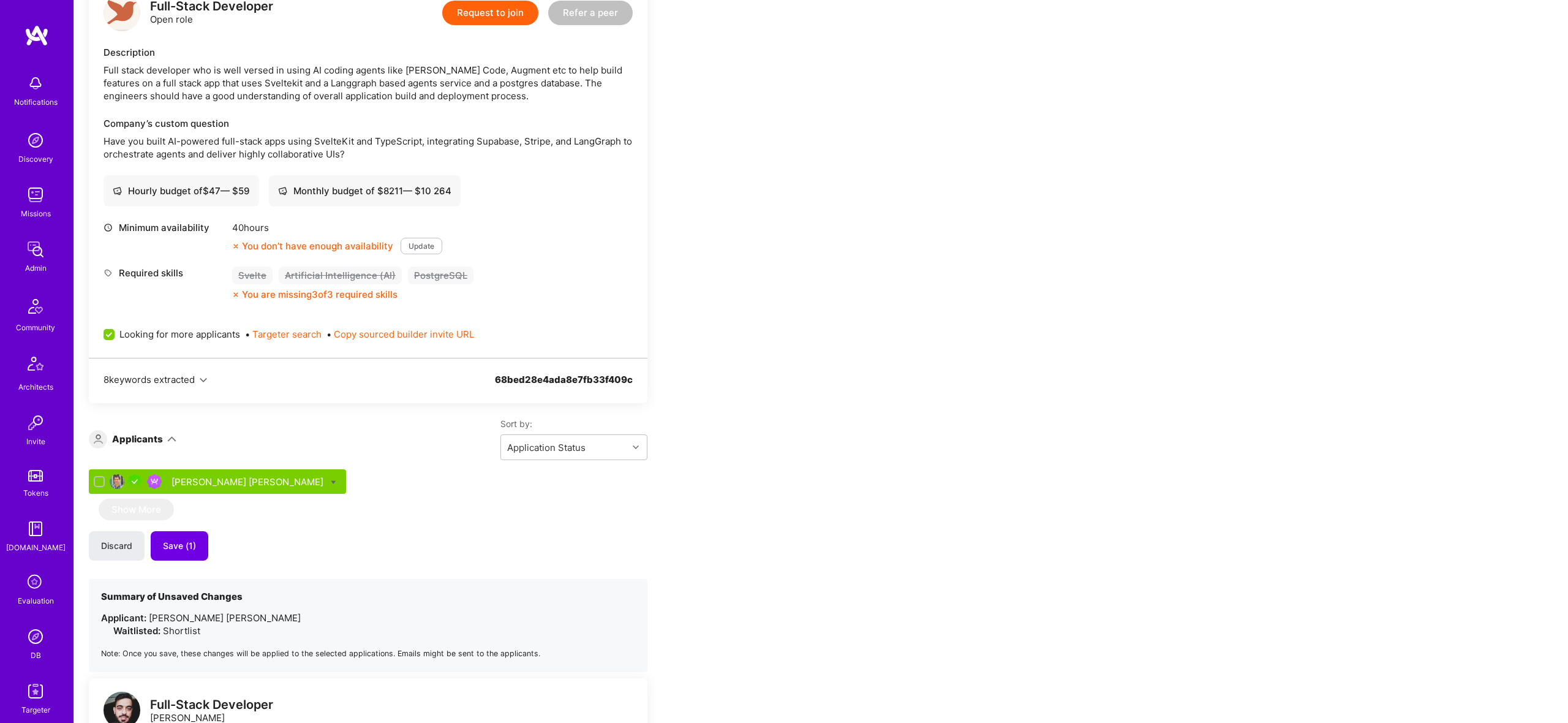
click at [381, 485] on div "Ivan Radigales Creus" at bounding box center [368, 484] width 558 height 30
click at [199, 541] on button "Save (1)" at bounding box center [179, 546] width 58 height 30
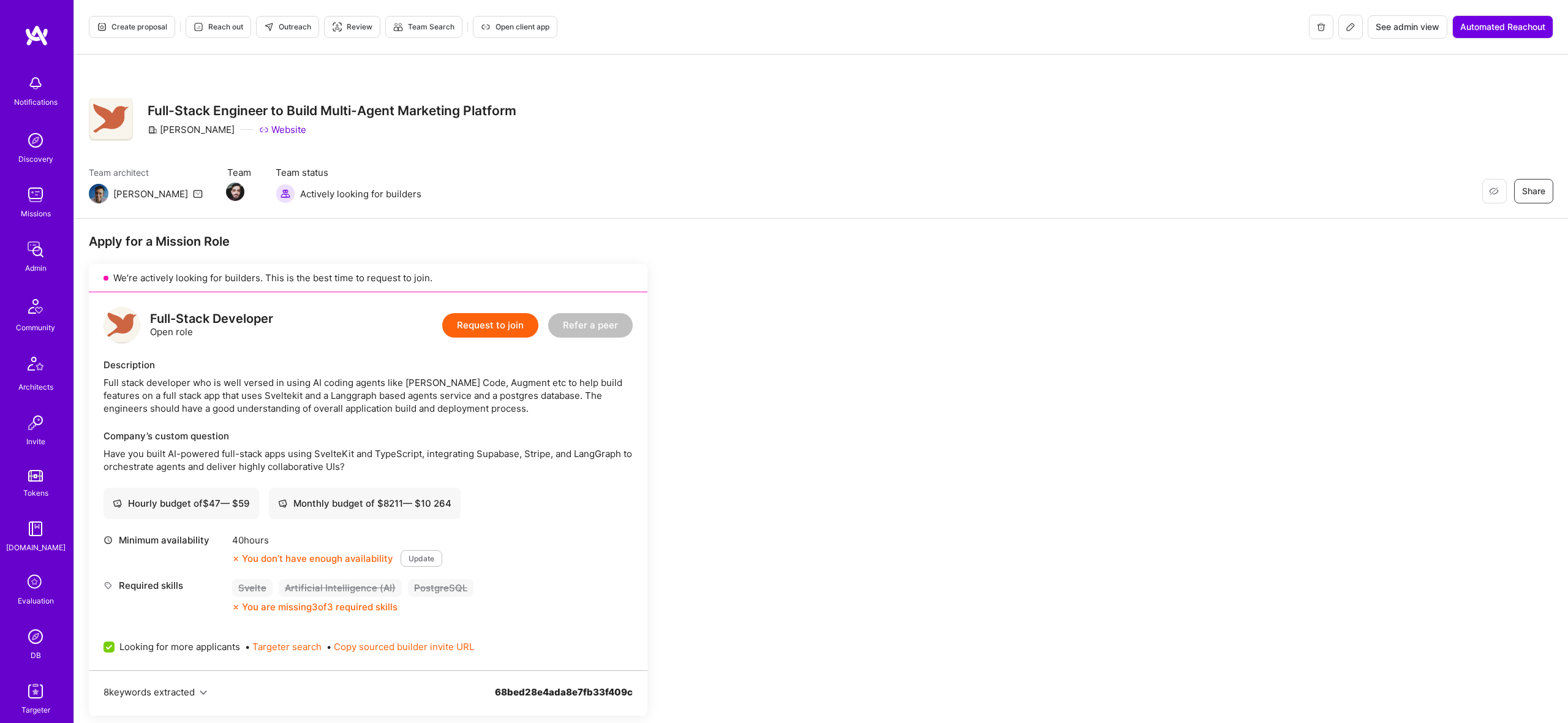
click at [125, 25] on span "Create proposal" at bounding box center [132, 27] width 71 height 11
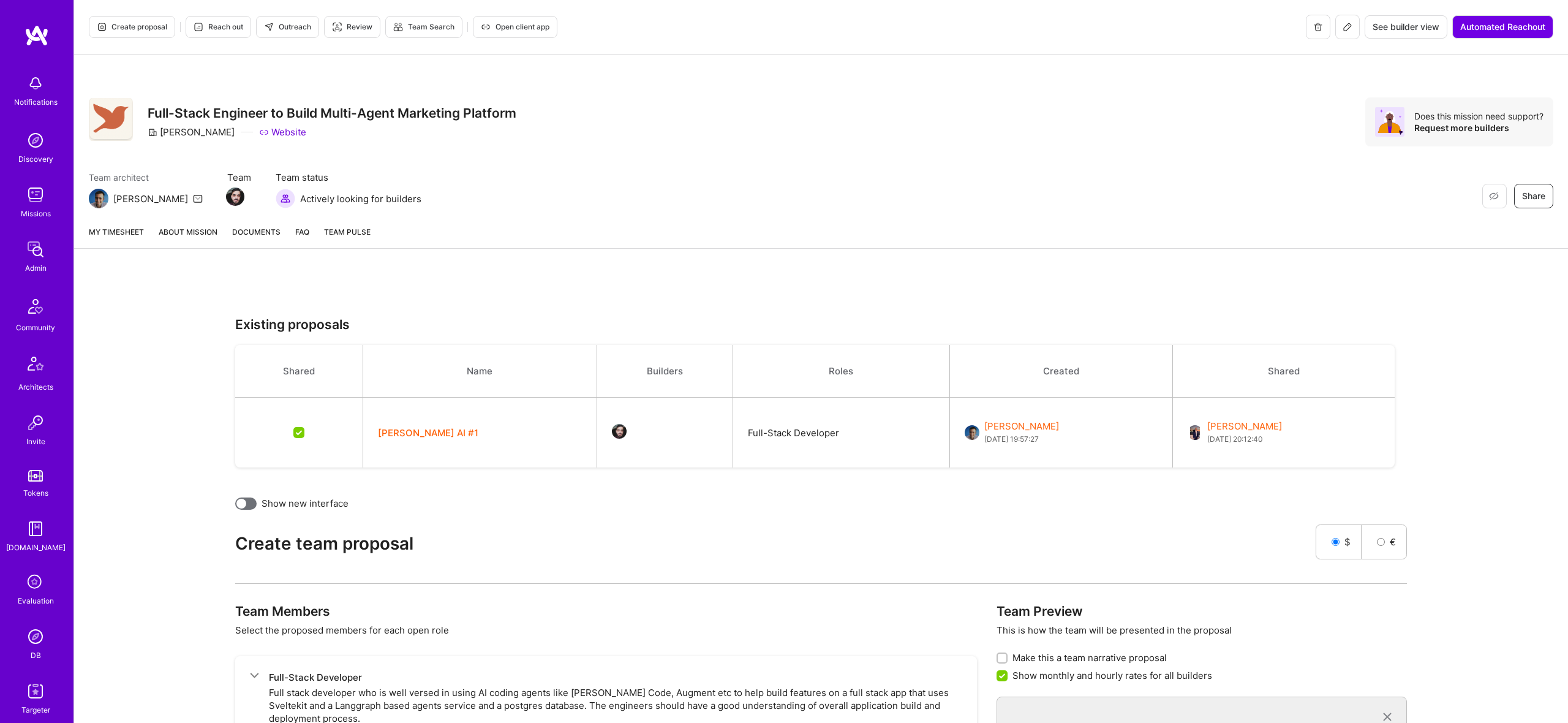
scroll to position [271, 0]
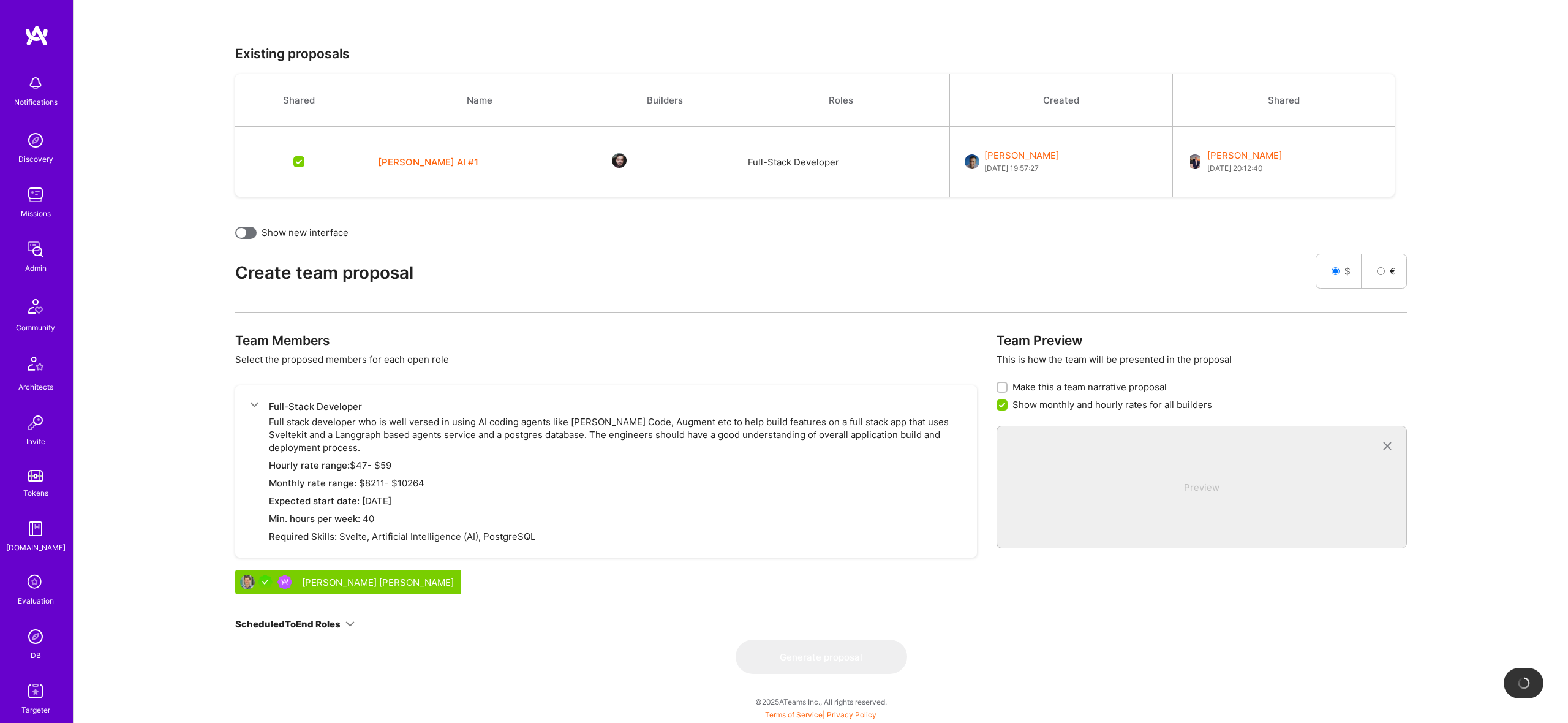
checkbox input "false"
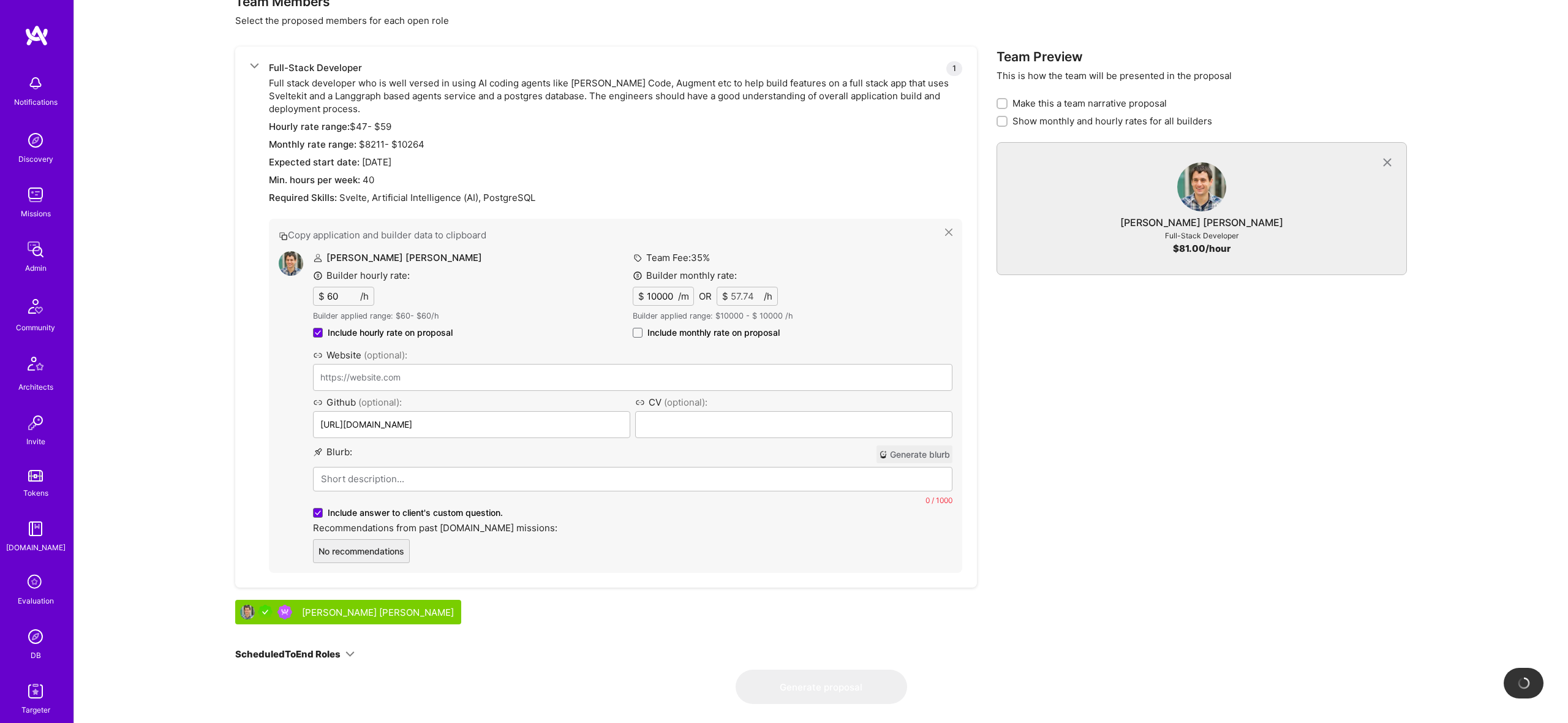
scroll to position [640, 0]
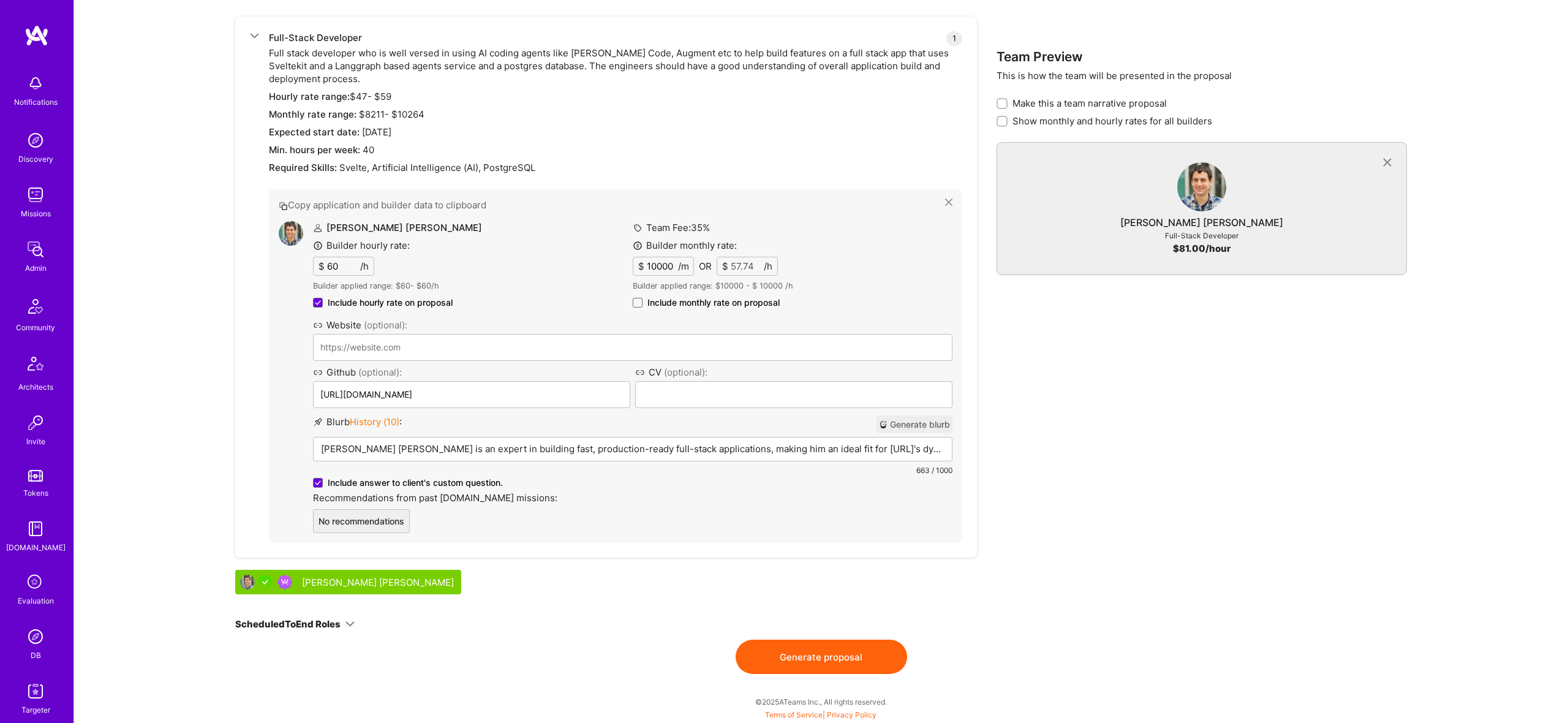
click at [433, 443] on p "Ivan Radigales Creus is an expert in building fast, production-ready full-stack…" at bounding box center [633, 449] width 623 height 13
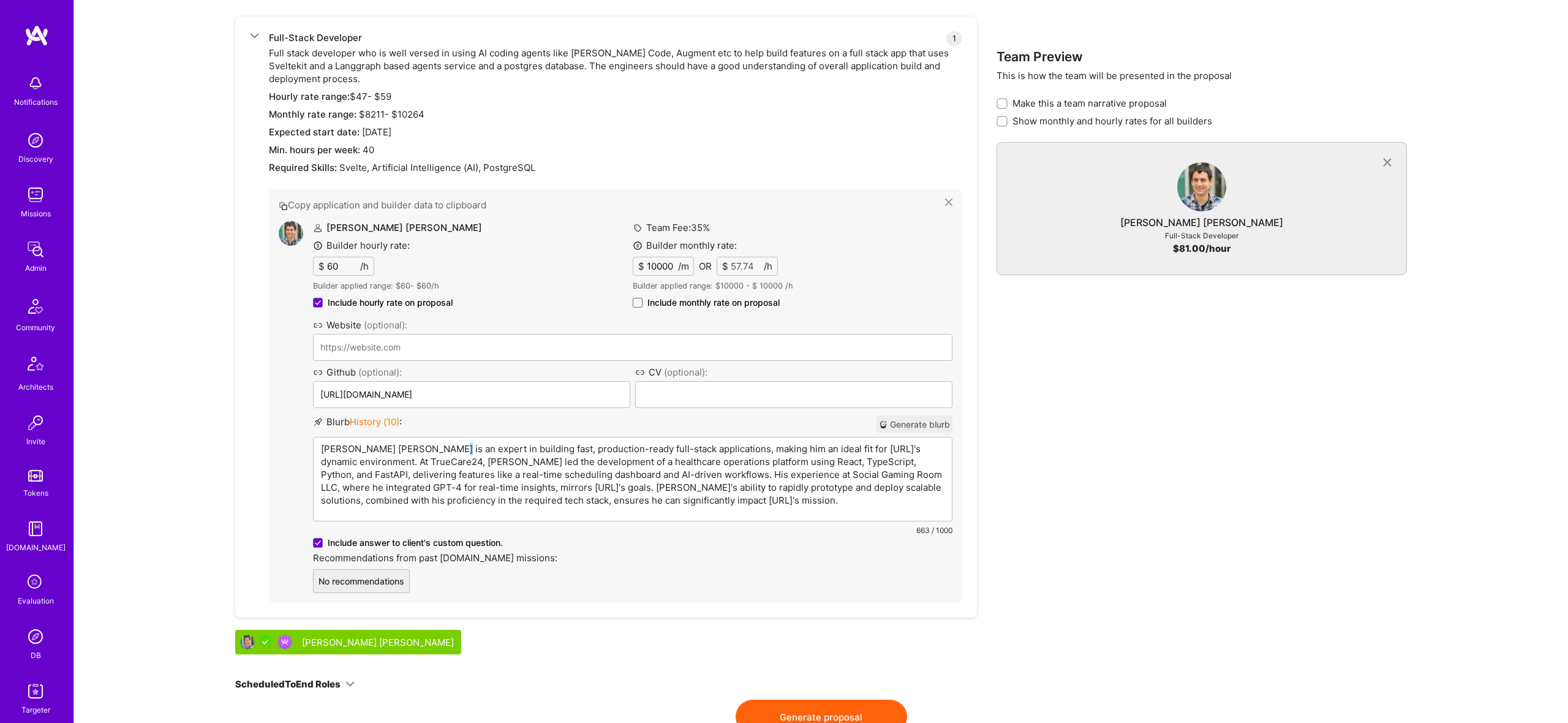
click at [433, 443] on p "Ivan Radigales Creus is an expert in building fast, production-ready full-stack…" at bounding box center [633, 475] width 623 height 64
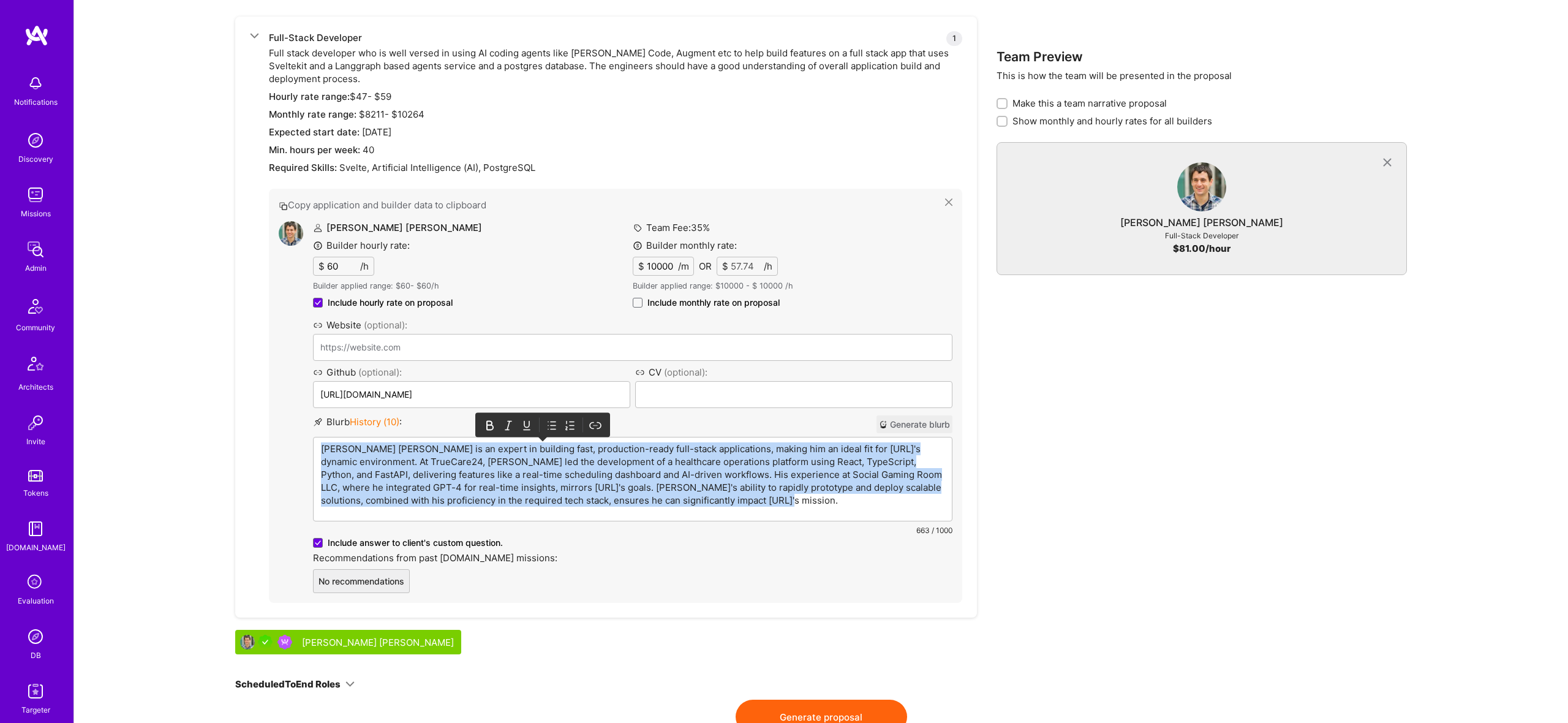
click at [433, 443] on p "Ivan Radigales Creus is an expert in building fast, production-ready full-stack…" at bounding box center [633, 475] width 623 height 64
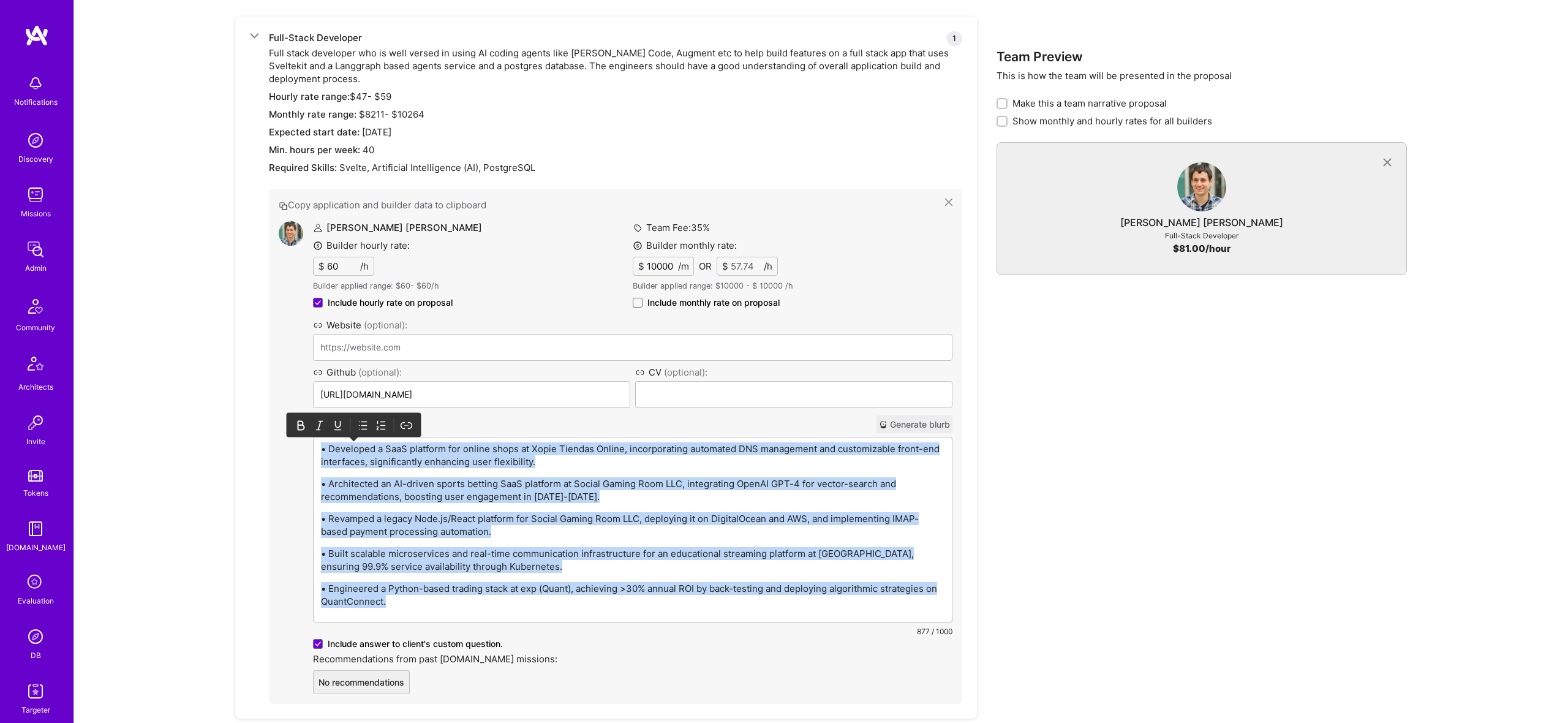
click at [365, 428] on icon at bounding box center [363, 425] width 12 height 12
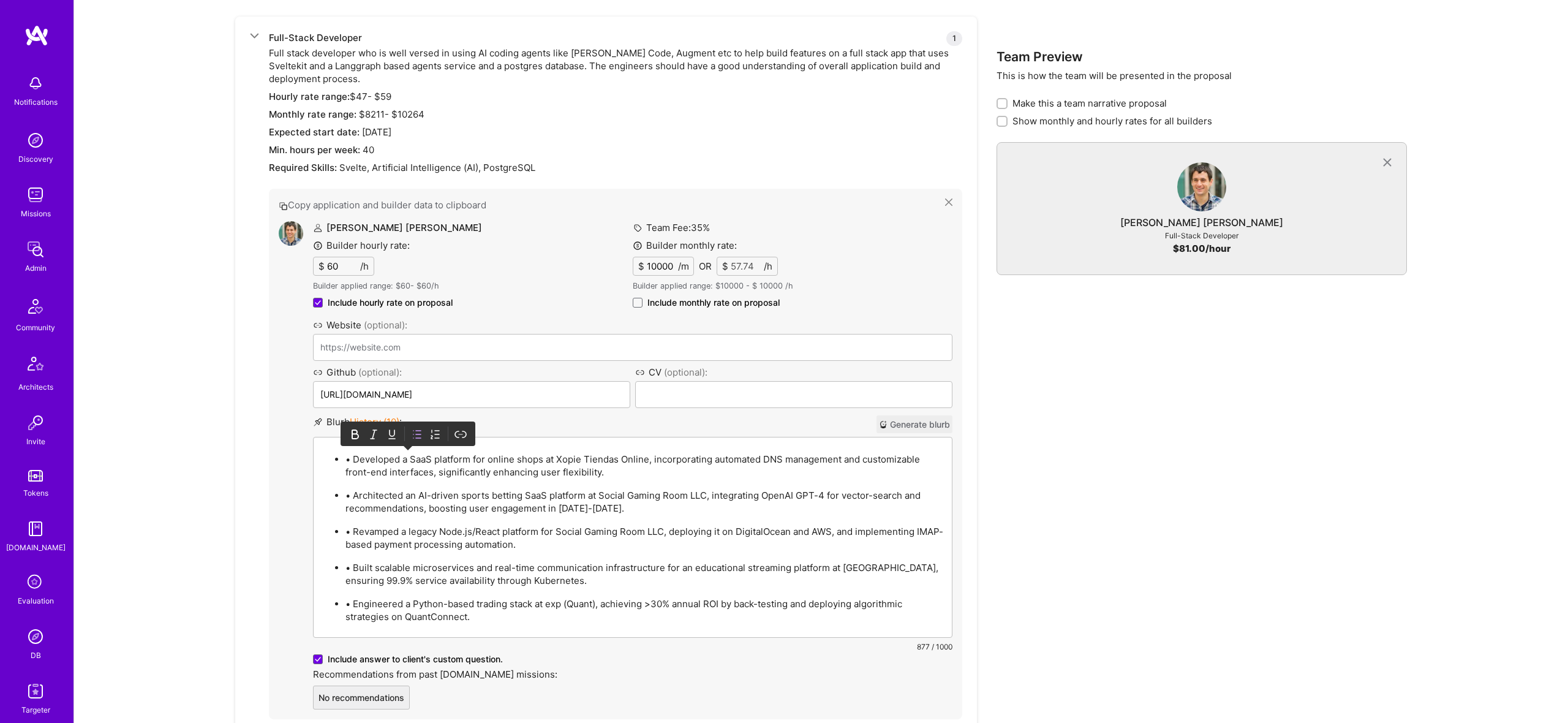
click at [349, 456] on p "• Developed a SaaS platform for online shops at Xopie Tiendas Online, incorpora…" at bounding box center [645, 466] width 599 height 26
click at [735, 304] on span "Include monthly rate on proposal" at bounding box center [713, 302] width 132 height 12
click at [0, 0] on input "Include monthly rate on proposal" at bounding box center [0, 0] width 0 height 0
checkbox input "true"
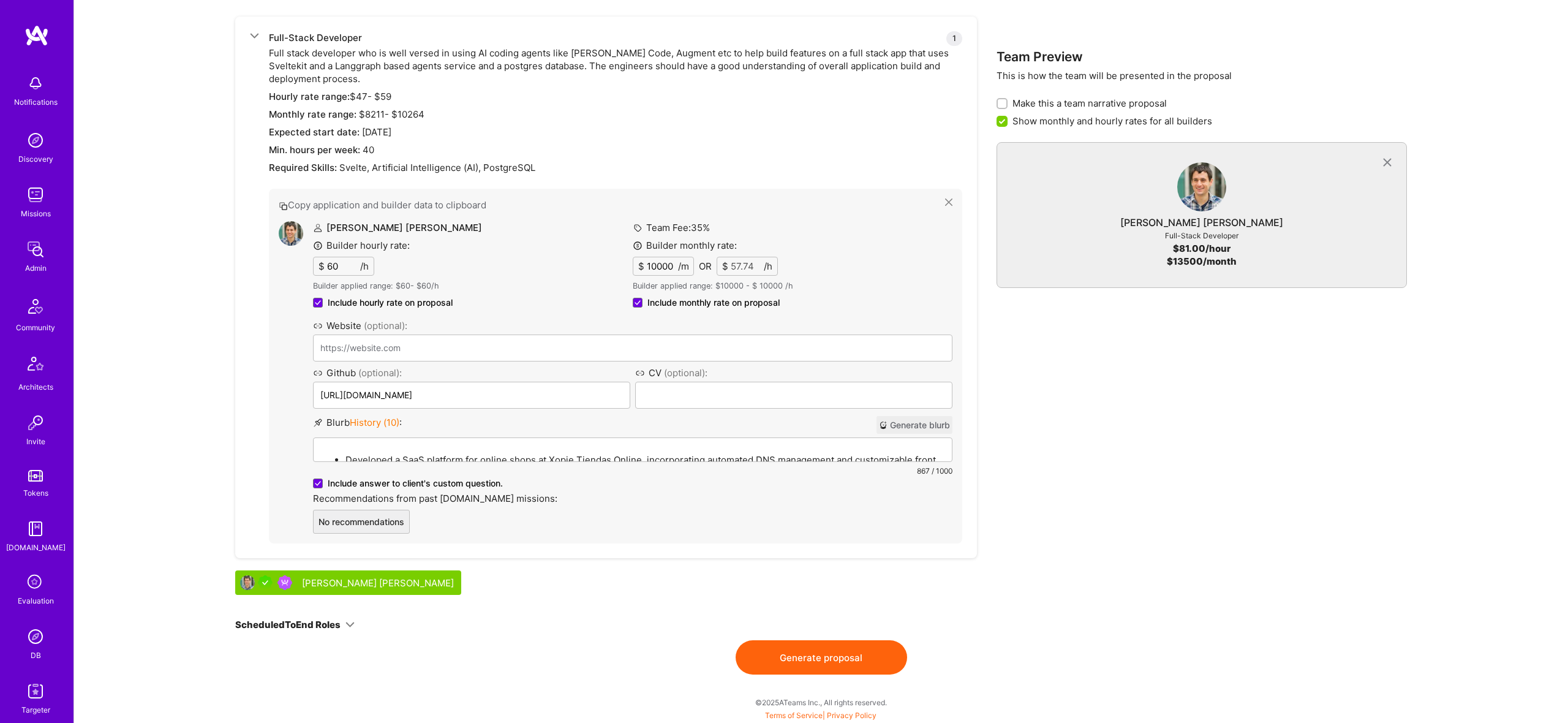
scroll to position [640, 0]
click at [547, 440] on div "Developed a SaaS platform for online shops at Xopie Tiendas Online, incorporati…" at bounding box center [632, 505] width 638 height 135
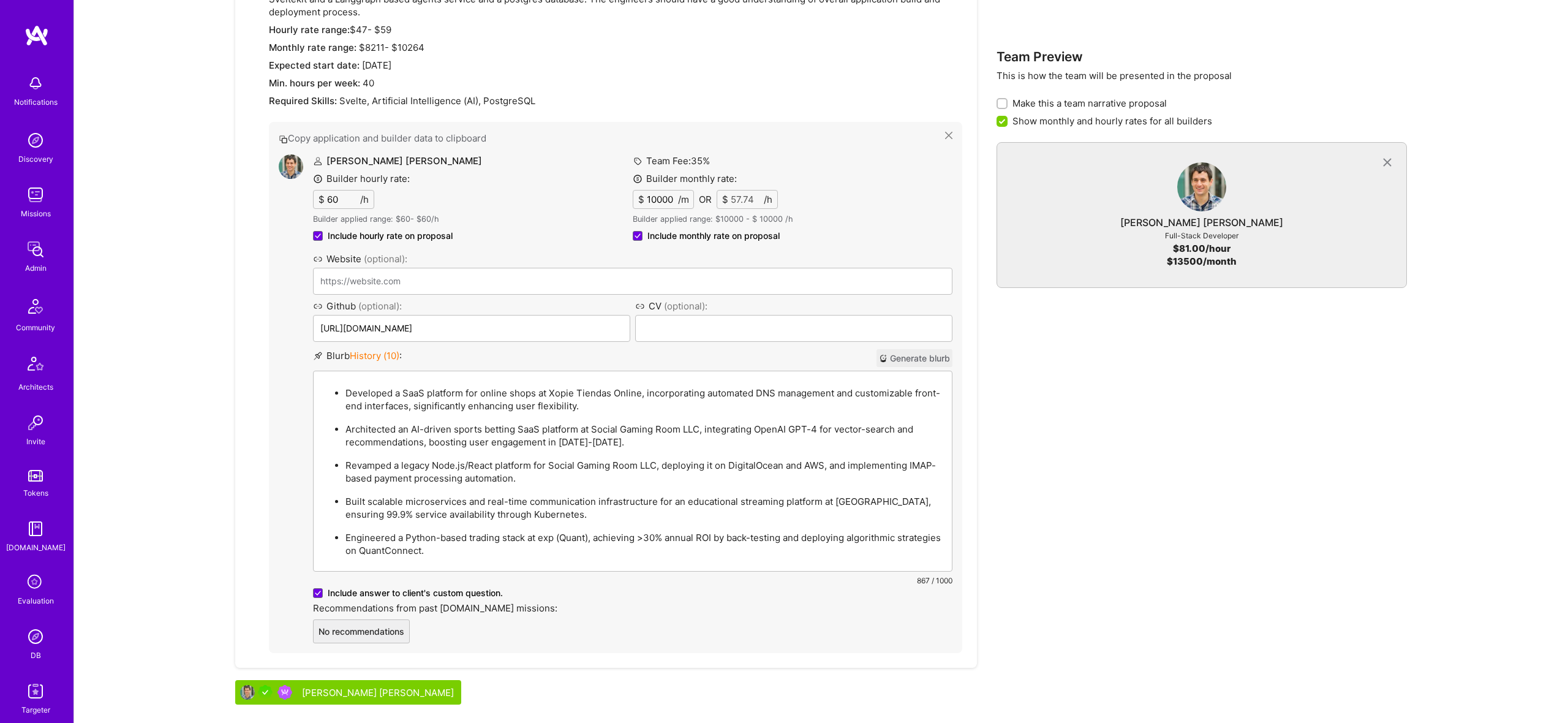
scroll to position [818, 0]
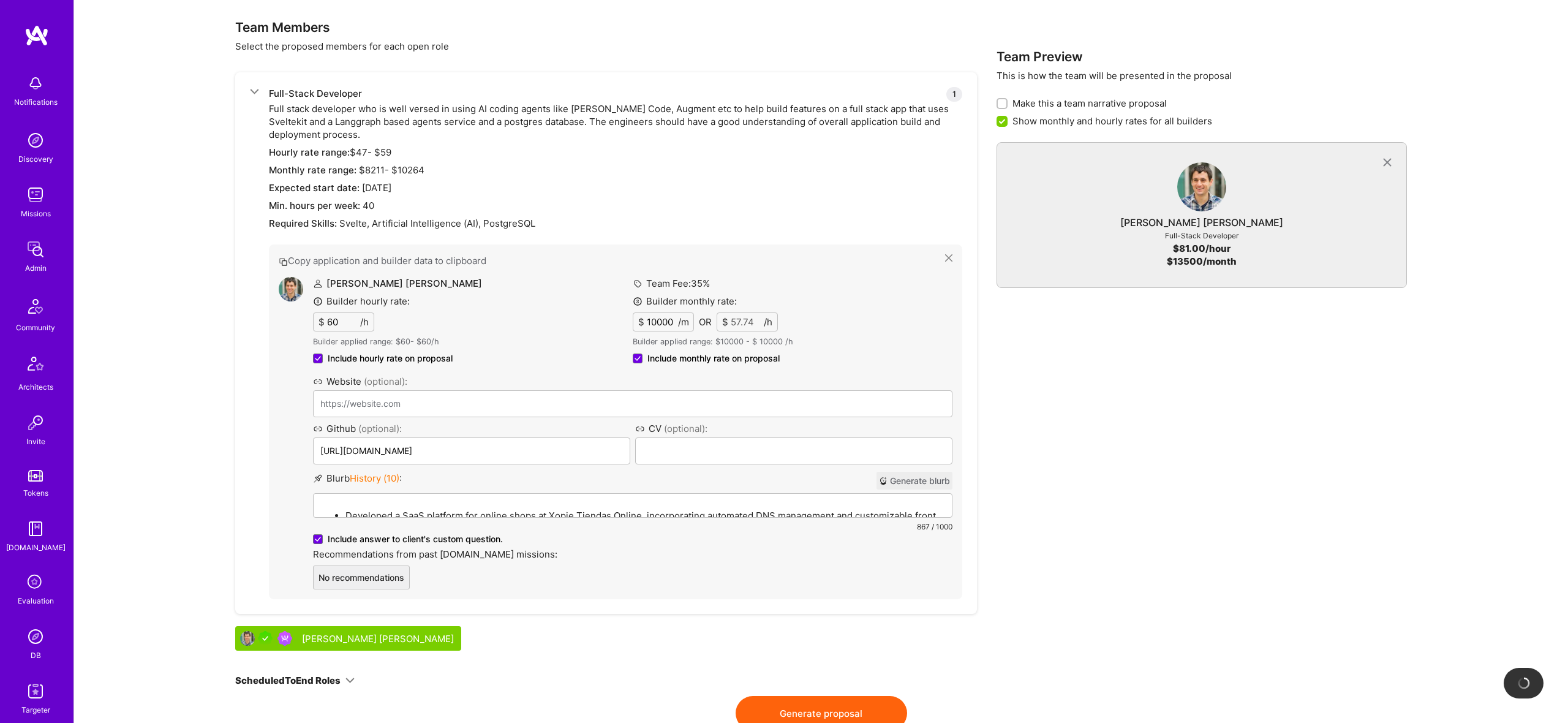
scroll to position [0, 0]
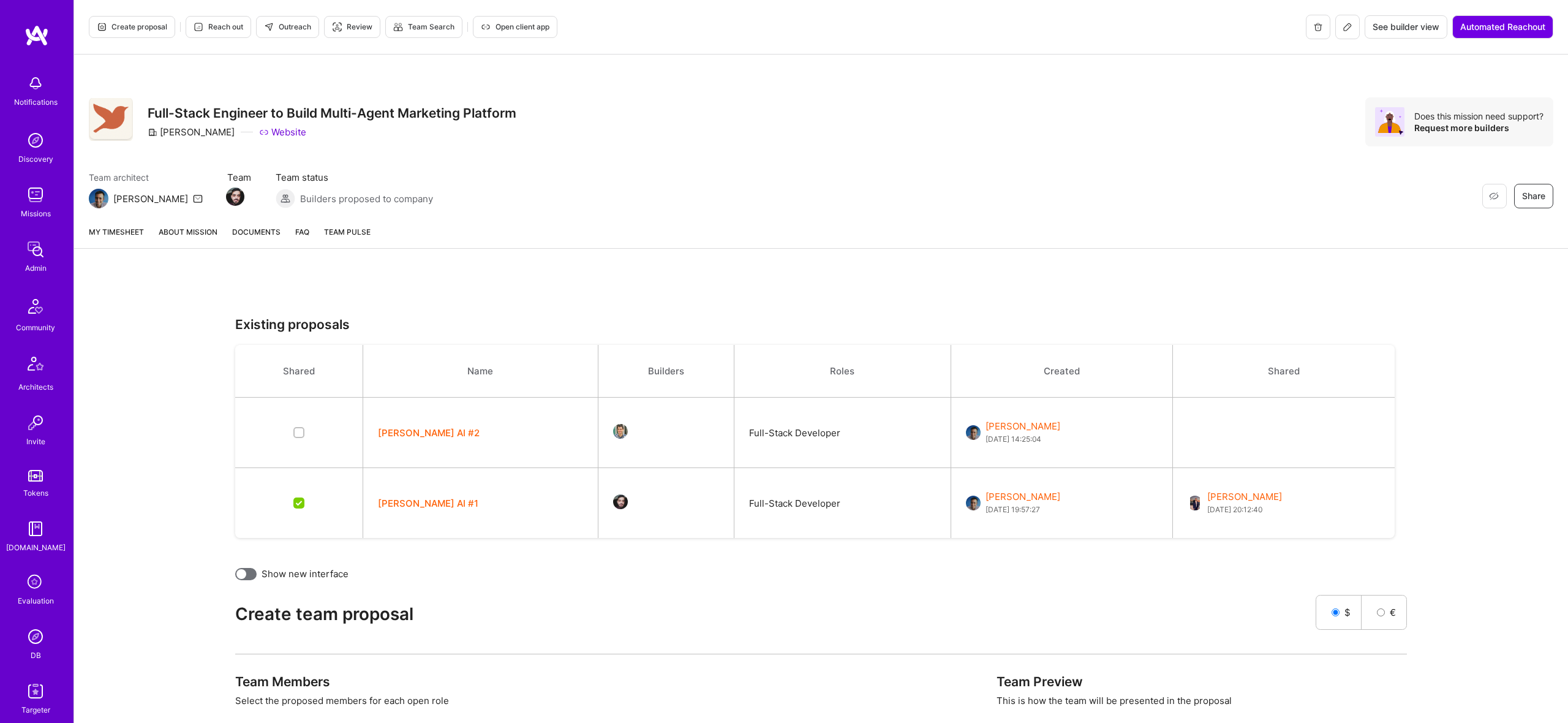
click at [185, 243] on link "About Mission" at bounding box center [187, 236] width 58 height 22
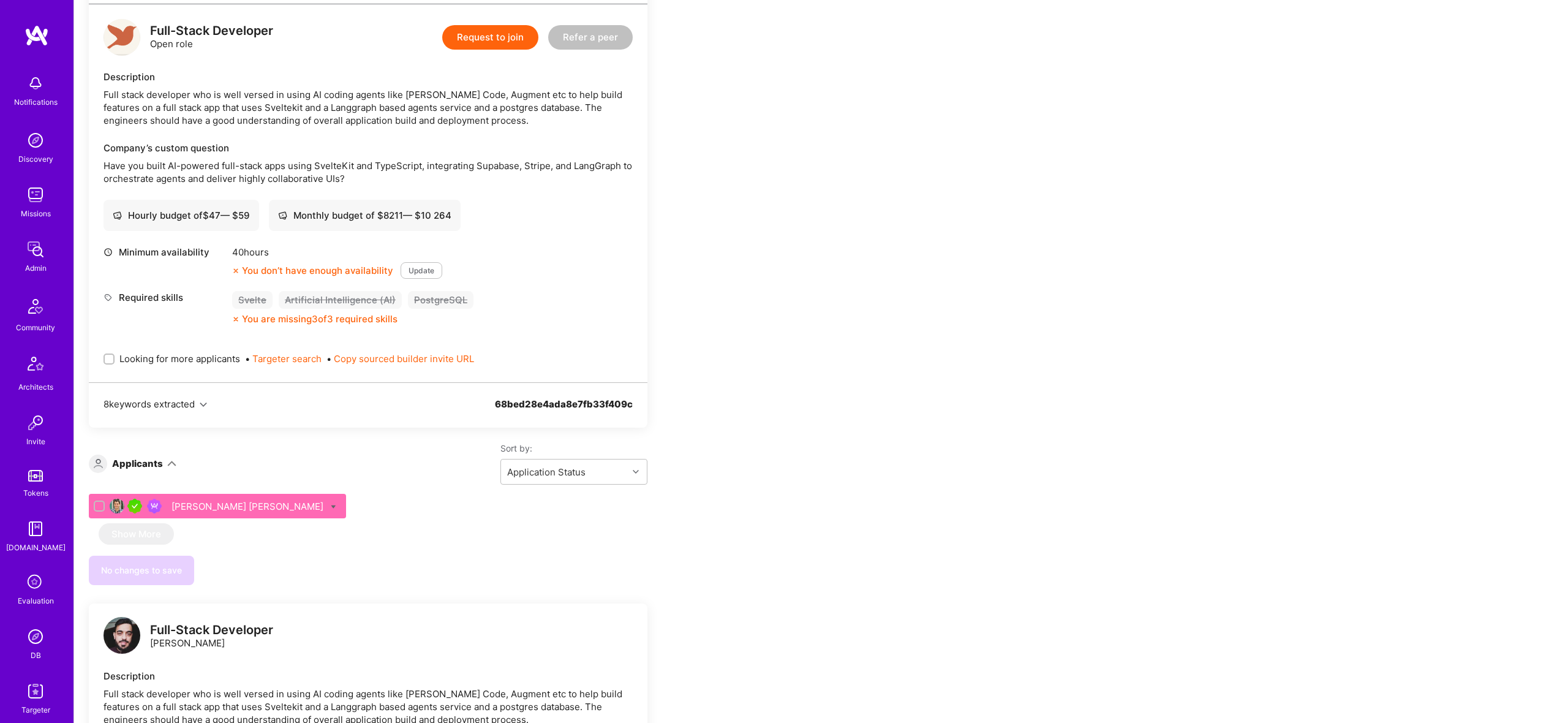
scroll to position [340, 0]
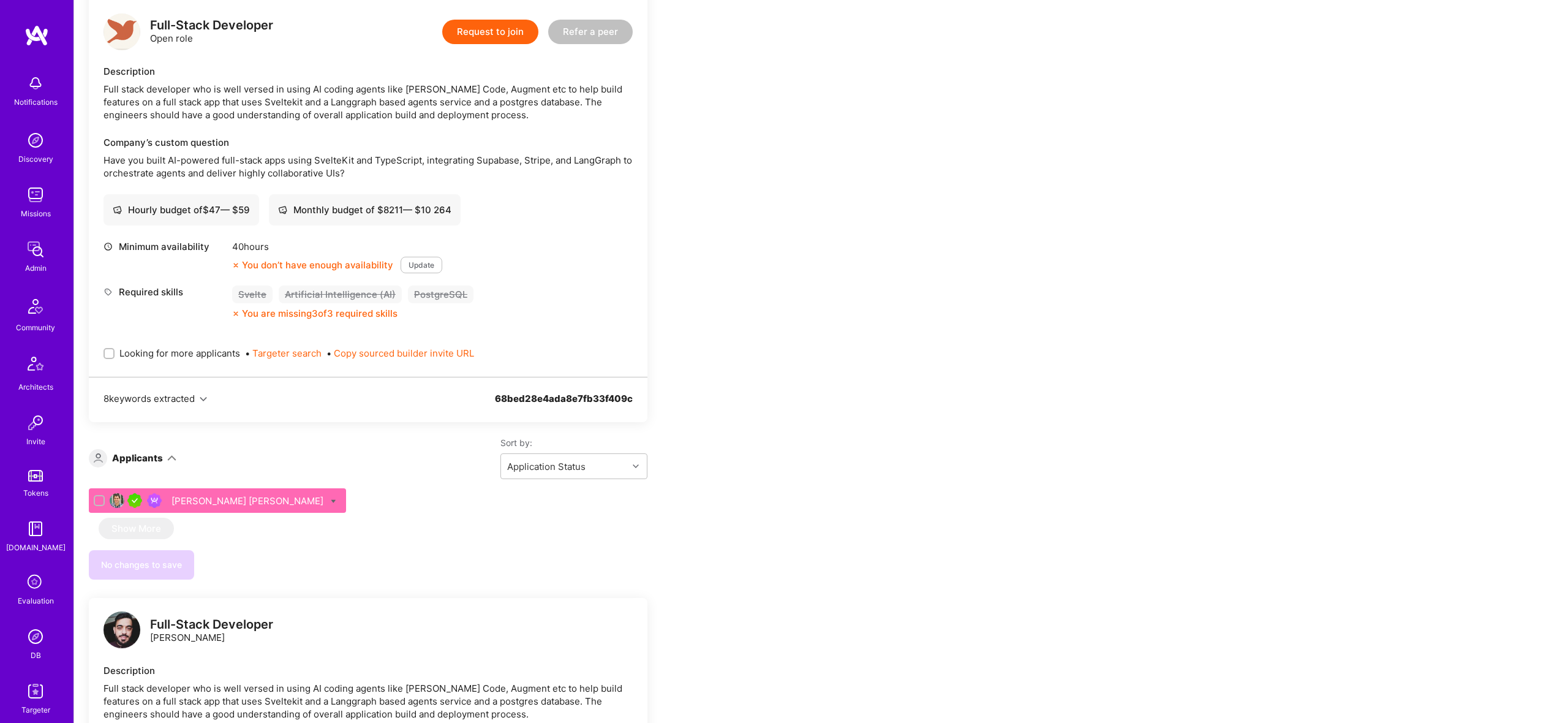
click at [157, 349] on span "Looking for more applicants" at bounding box center [179, 353] width 121 height 13
click at [115, 349] on input "Looking for more applicants" at bounding box center [110, 353] width 9 height 9
checkbox input "true"
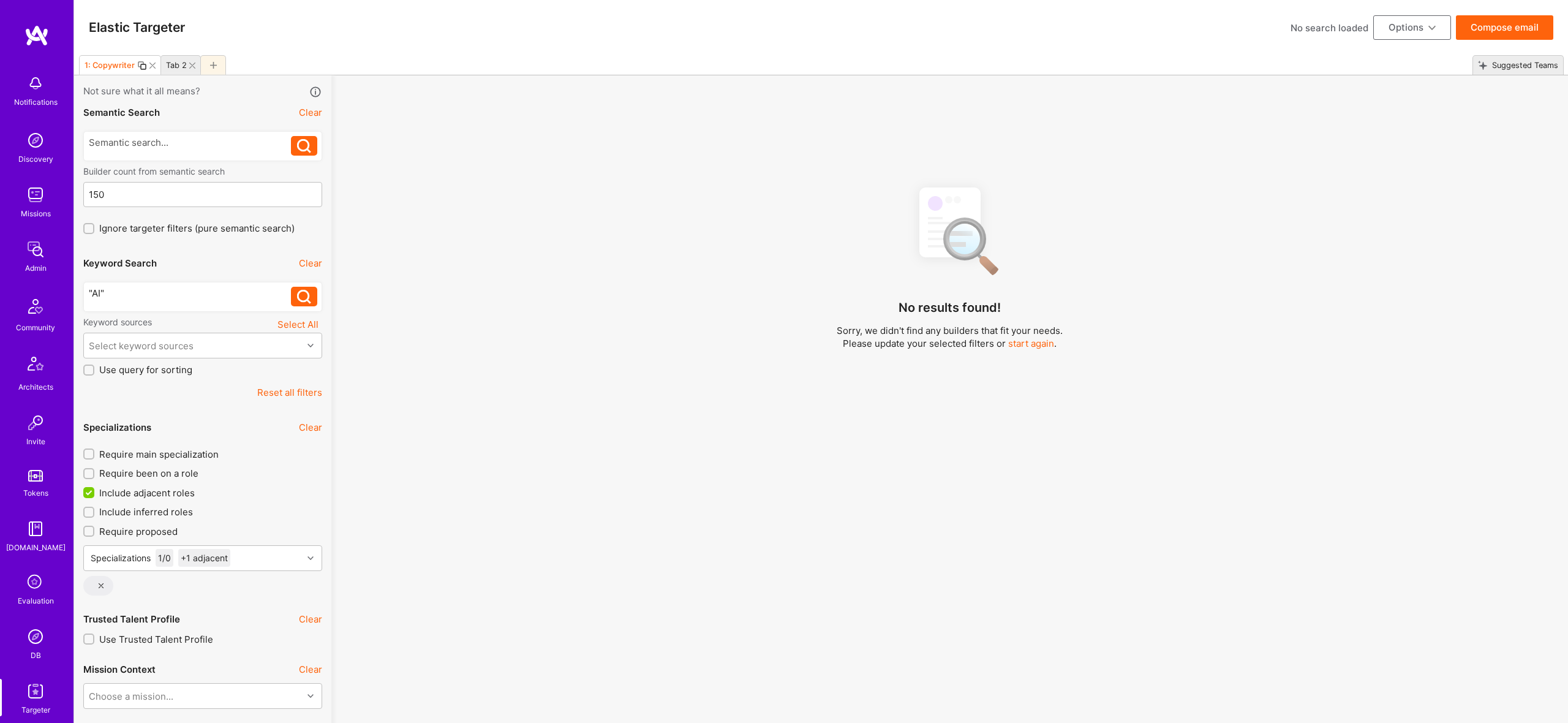
click at [210, 61] on div at bounding box center [213, 65] width 26 height 19
checkbox input "false"
type input "Sep 22"
type input "0"
checkbox input "false"
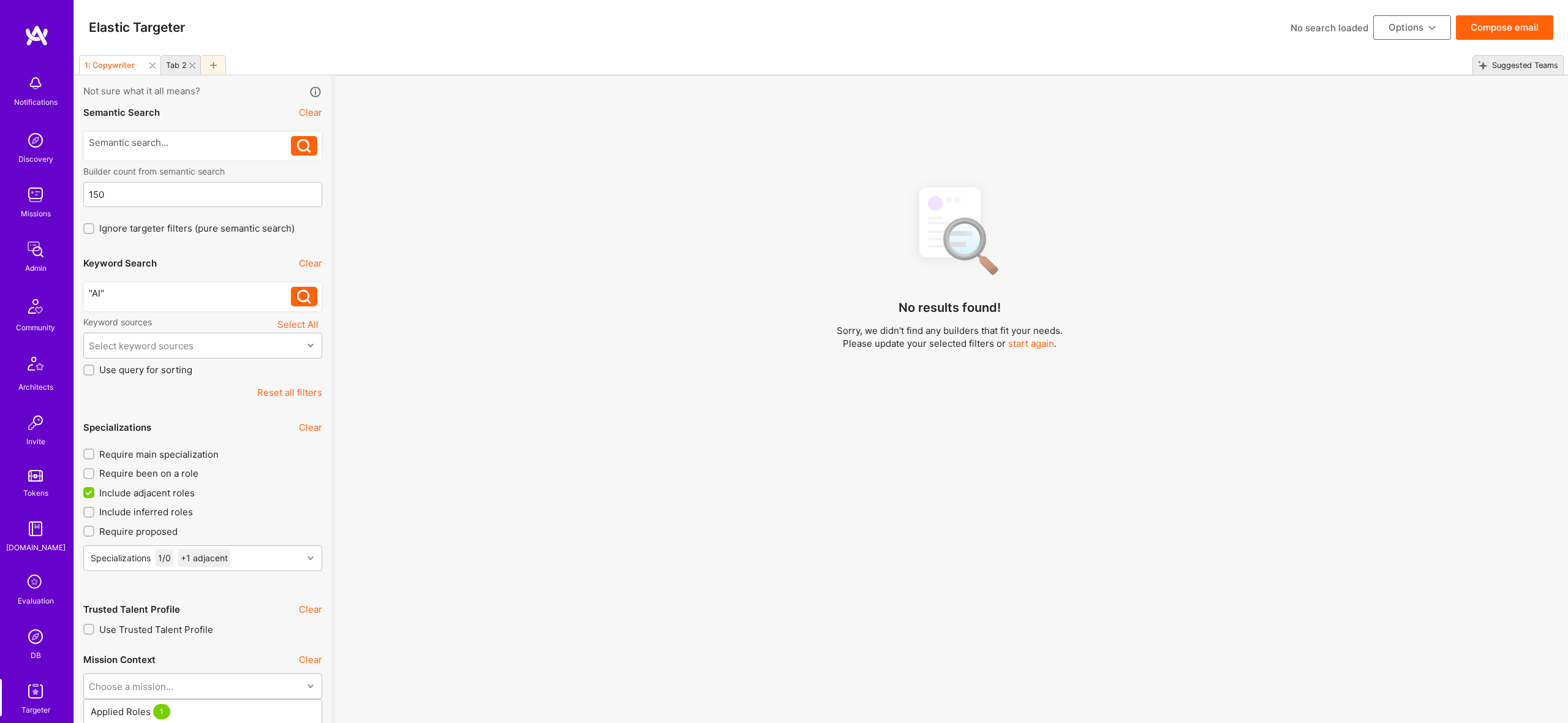
checkbox input "false"
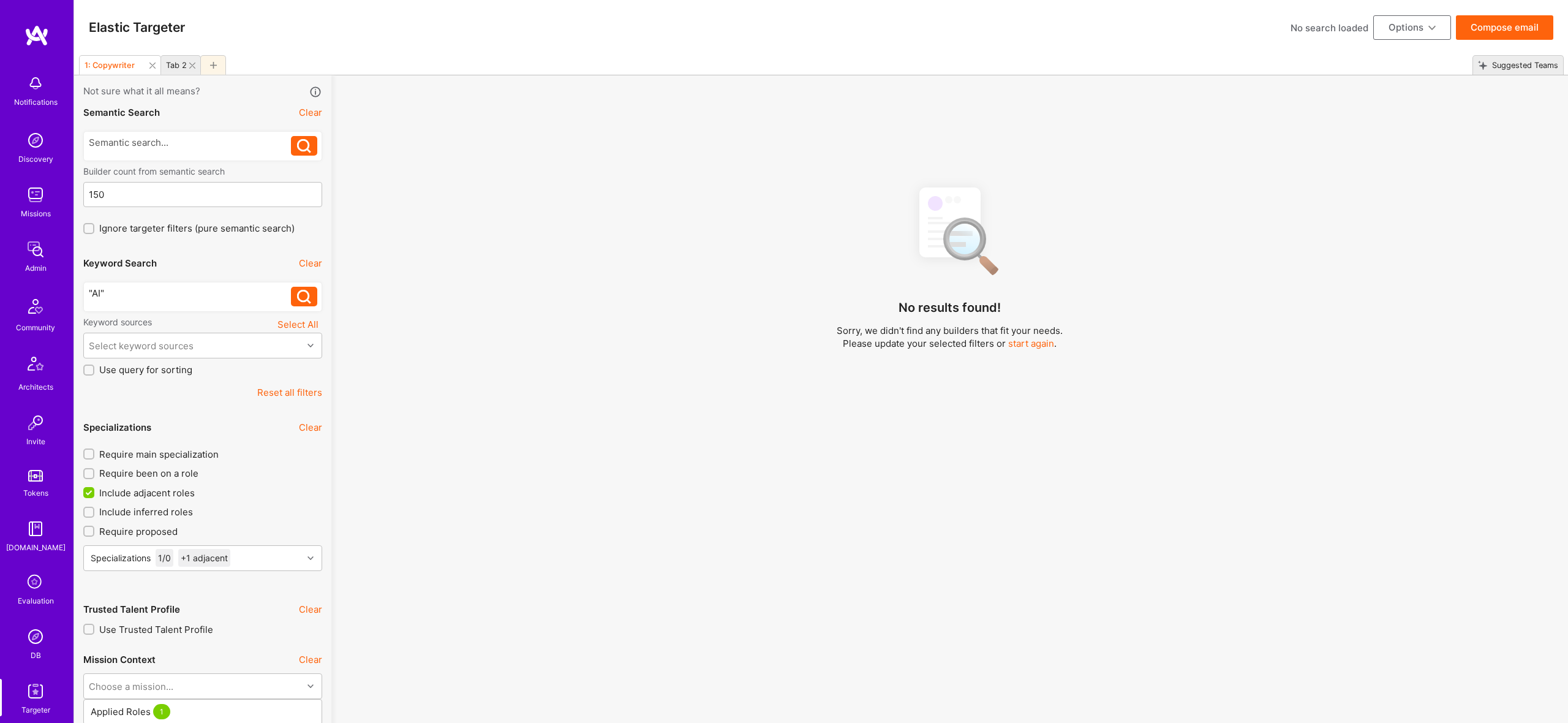
checkbox input "false"
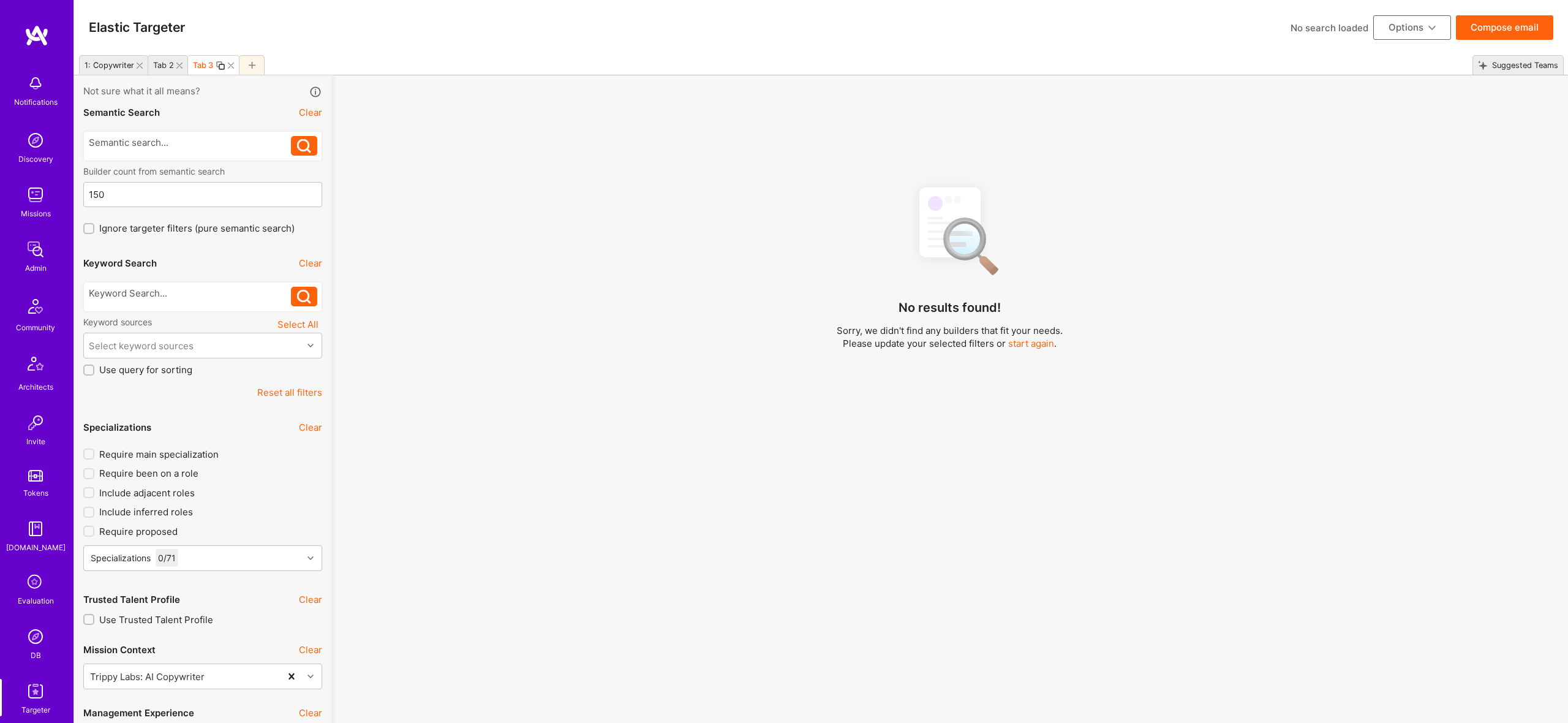
click at [165, 303] on div at bounding box center [190, 297] width 203 height 19
click at [171, 296] on div at bounding box center [190, 293] width 203 height 13
click at [182, 63] on div at bounding box center [182, 66] width 11 height 6
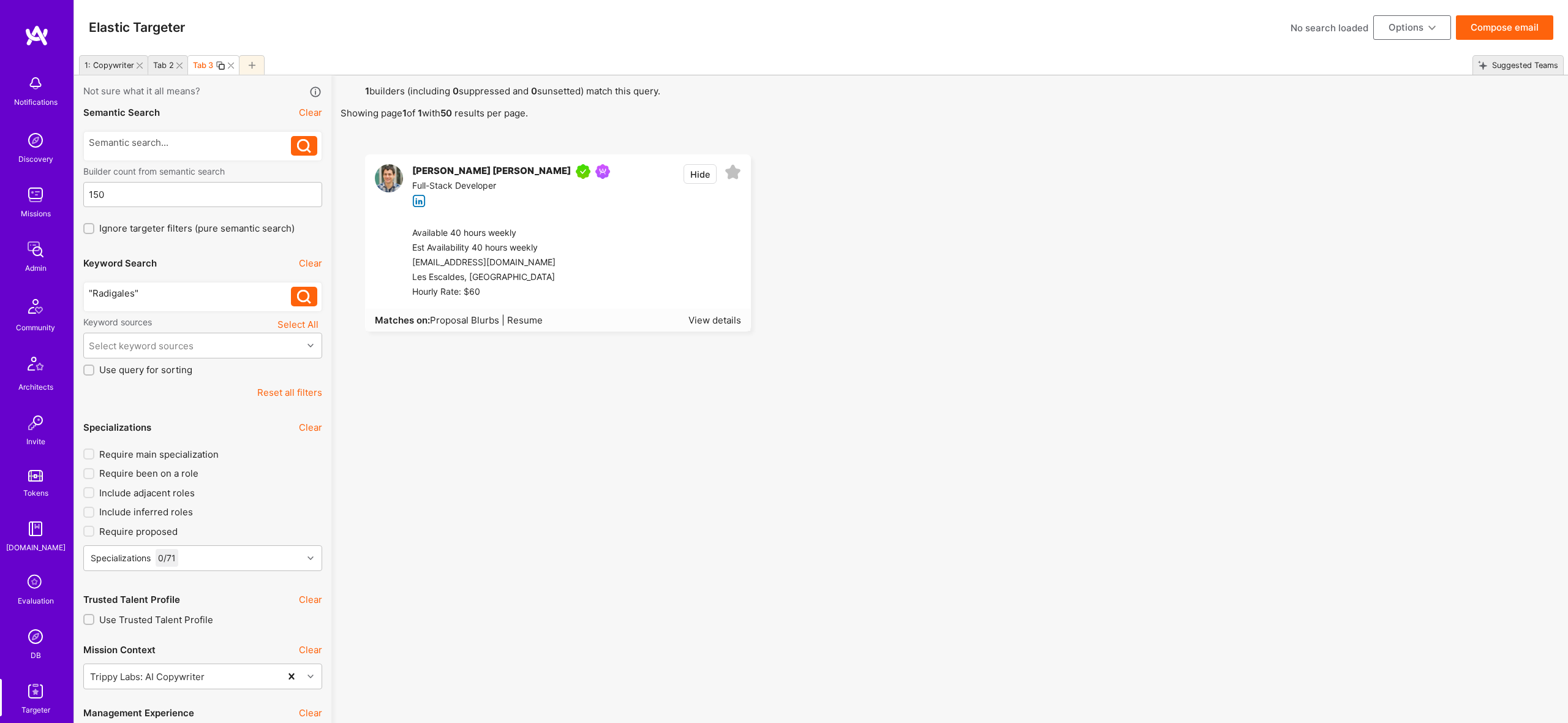
click at [139, 63] on icon at bounding box center [139, 66] width 6 height 6
click at [112, 66] on icon at bounding box center [111, 66] width 6 height 6
click at [1409, 24] on button "Options" at bounding box center [1412, 27] width 78 height 25
click at [1369, 217] on button "Export to .csv" at bounding box center [1395, 212] width 112 height 31
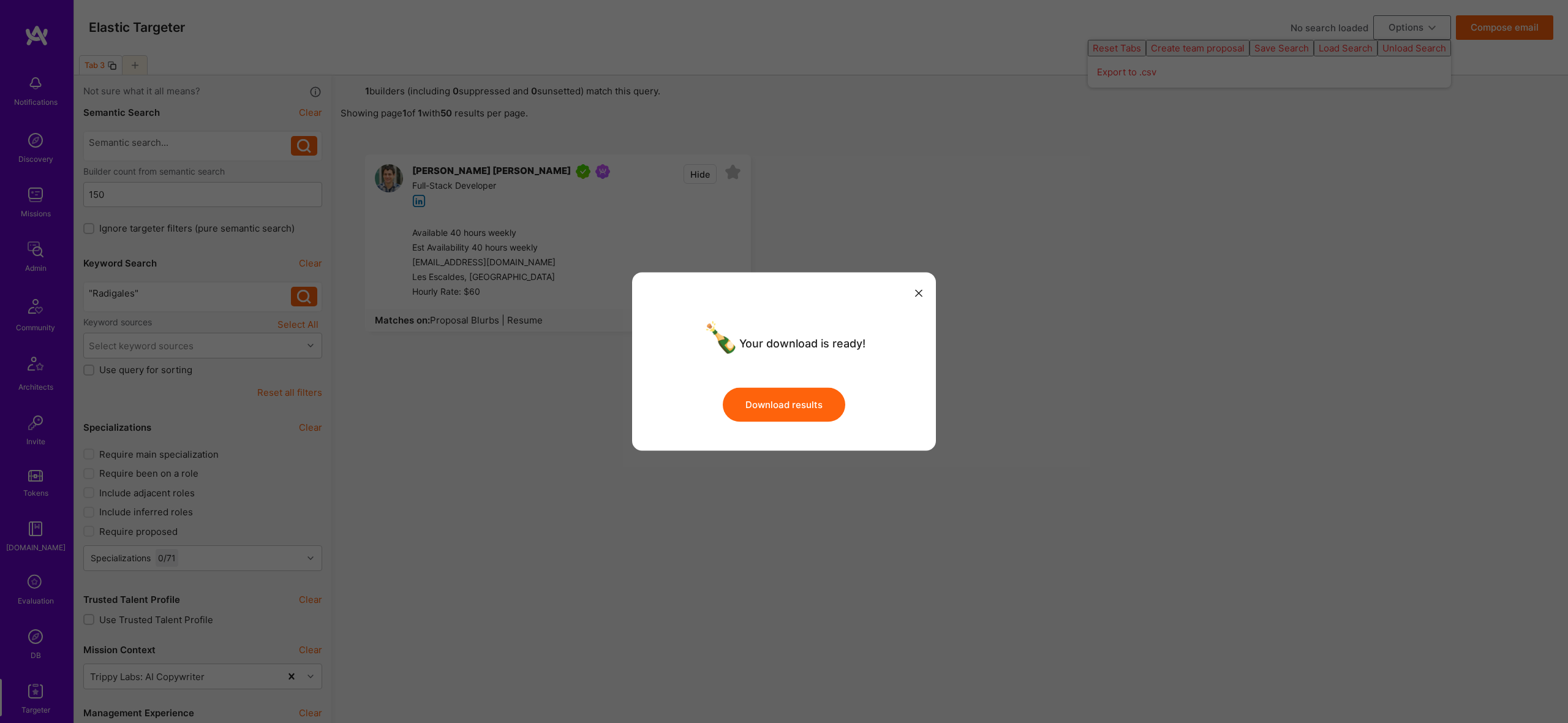
click at [790, 406] on button "Download results" at bounding box center [784, 404] width 123 height 34
